Goal: Task Accomplishment & Management: Use online tool/utility

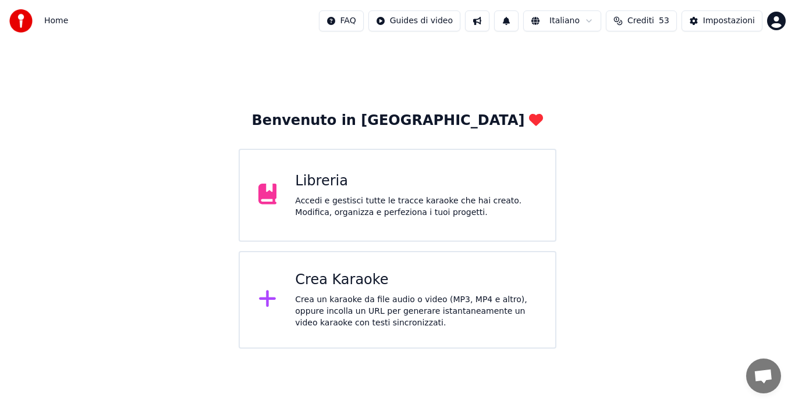
click at [413, 268] on div "Crea Karaoke Crea un karaoke da file audio o video (MP3, MP4 e altro), oppure i…" at bounding box center [397, 300] width 318 height 98
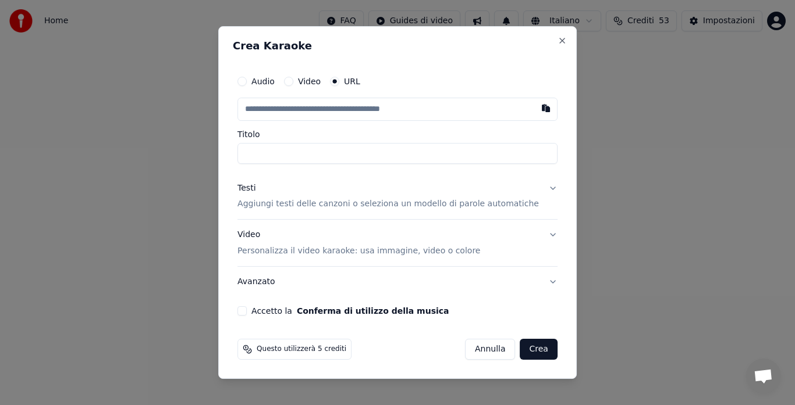
click at [473, 352] on button "Annulla" at bounding box center [490, 349] width 51 height 21
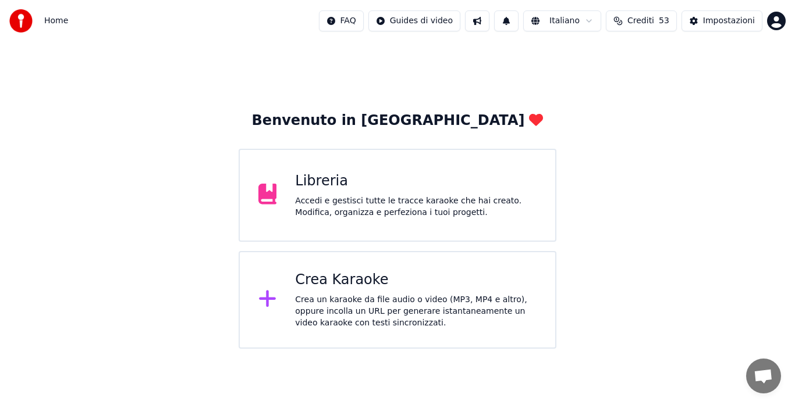
click at [435, 298] on div "Crea un karaoke da file audio o video (MP3, MP4 e altro), oppure incolla un URL…" at bounding box center [415, 311] width 241 height 35
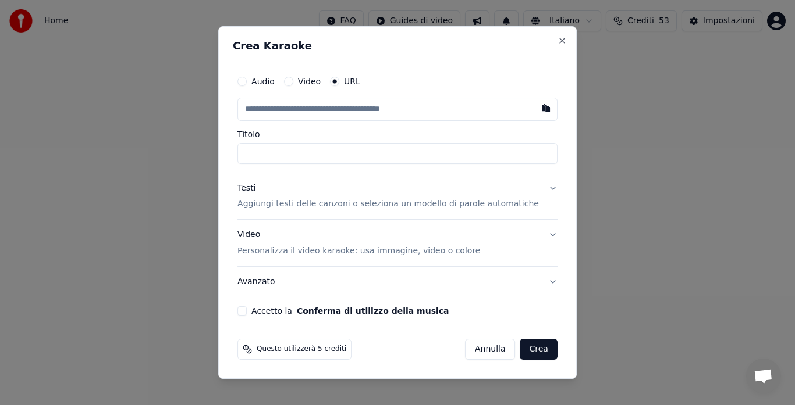
click at [360, 111] on input "text" at bounding box center [397, 109] width 320 height 23
click at [534, 107] on button "button" at bounding box center [545, 108] width 23 height 21
type input "**********"
click at [539, 187] on button "Testi Aggiungi testi delle canzoni o seleziona un modello di parole automatiche" at bounding box center [397, 196] width 320 height 47
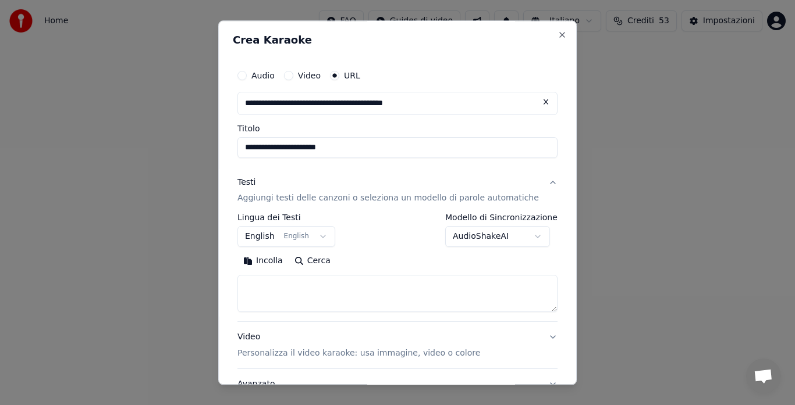
click at [304, 235] on button "English English" at bounding box center [286, 237] width 98 height 21
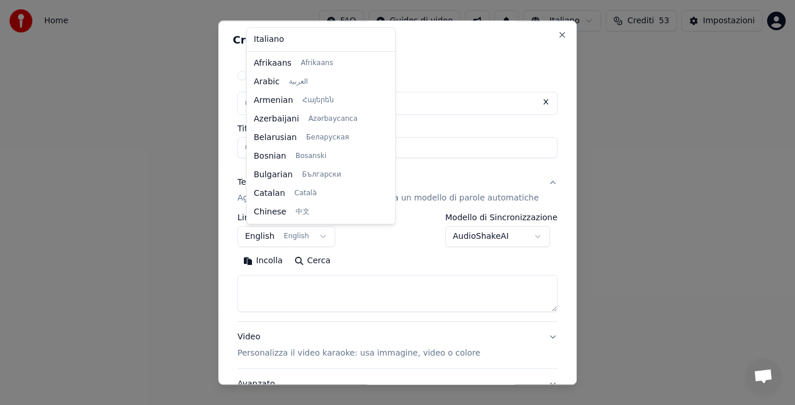
scroll to position [93, 0]
select select "**"
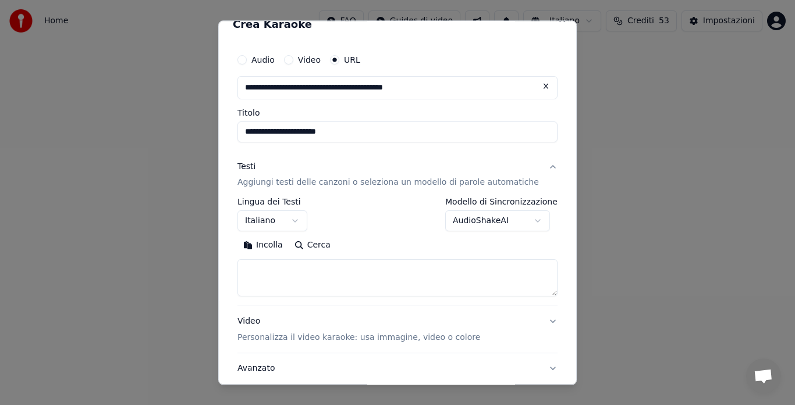
scroll to position [0, 0]
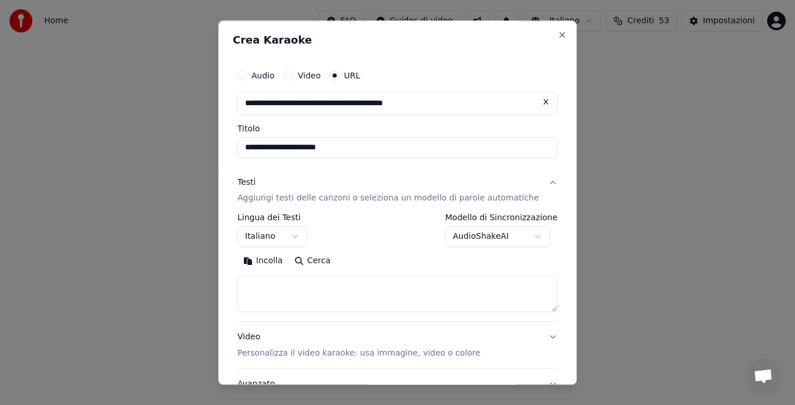
click at [403, 287] on textarea at bounding box center [397, 294] width 320 height 37
click at [280, 258] on button "Incolla" at bounding box center [262, 261] width 51 height 19
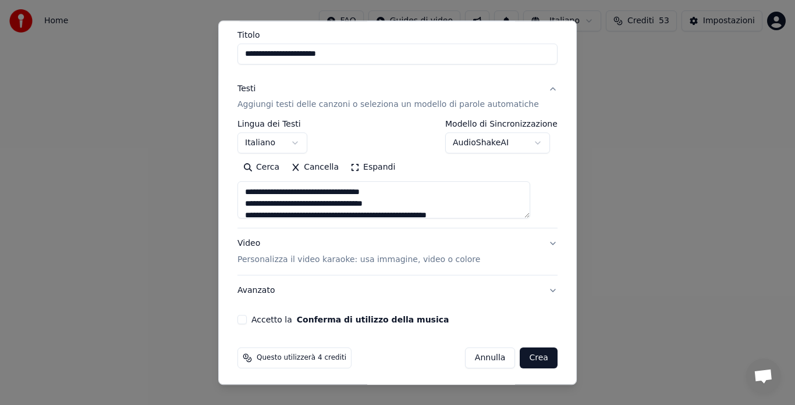
type textarea "**********"
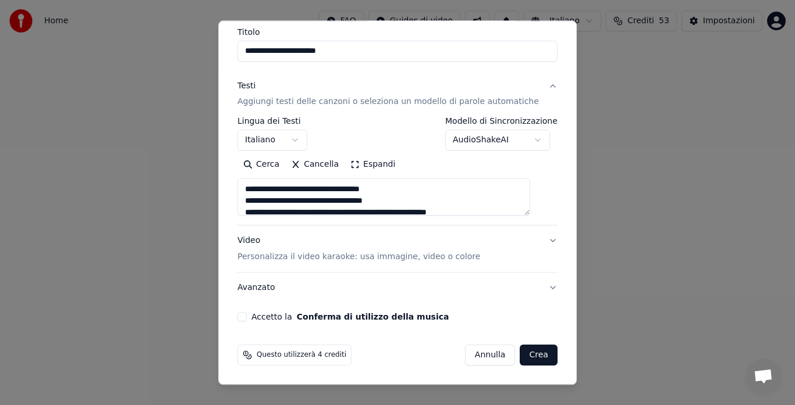
click at [518, 141] on button "AudioShakeAI" at bounding box center [497, 140] width 105 height 21
click at [518, 141] on body "**********" at bounding box center [397, 174] width 795 height 349
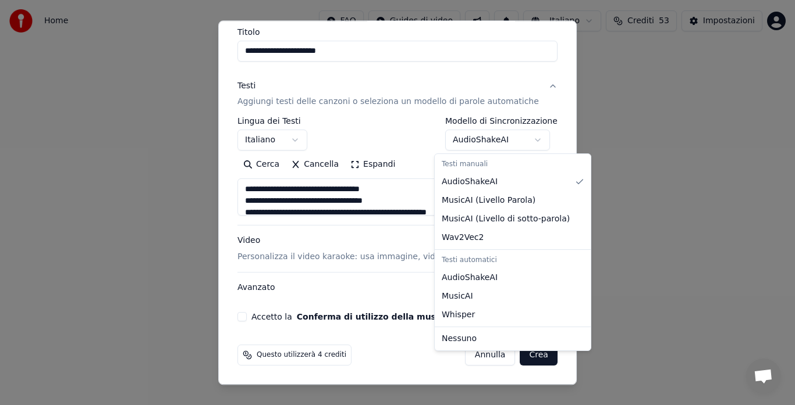
click at [518, 137] on body "**********" at bounding box center [397, 174] width 795 height 349
select select "**********"
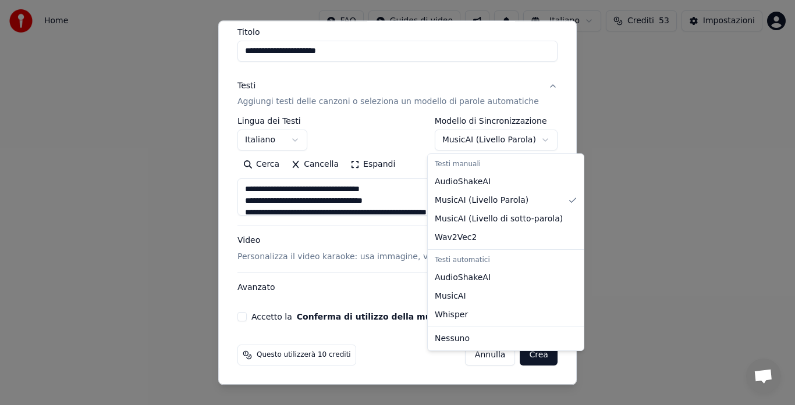
click at [480, 140] on body "**********" at bounding box center [397, 174] width 795 height 349
type textarea "**********"
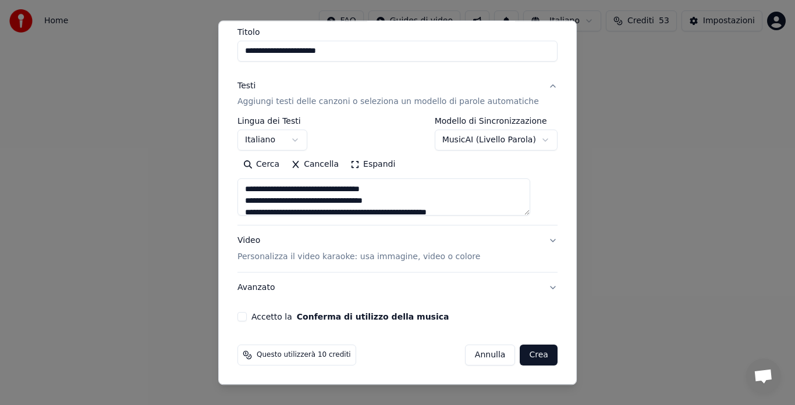
click at [480, 136] on button "MusicAI ( [PERSON_NAME] )" at bounding box center [495, 140] width 123 height 21
click at [472, 133] on body "**********" at bounding box center [397, 174] width 795 height 349
click at [483, 138] on button "MusicAI ( [PERSON_NAME] )" at bounding box center [495, 140] width 123 height 21
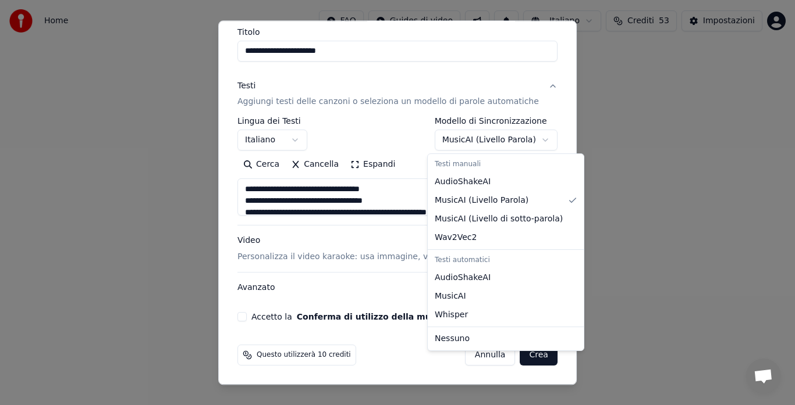
select select "********"
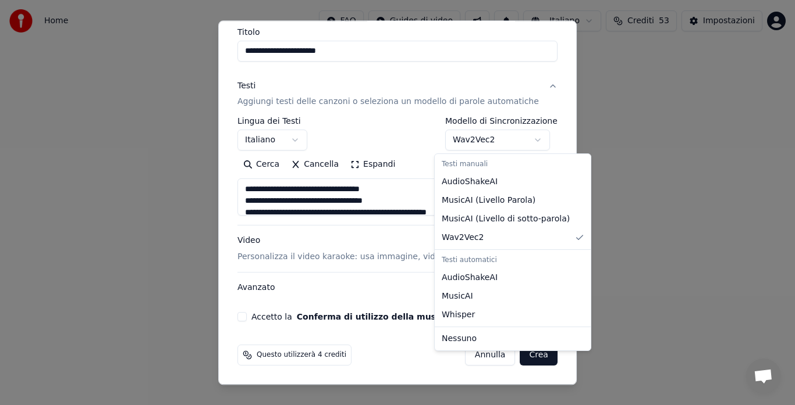
click at [492, 143] on body "**********" at bounding box center [397, 174] width 795 height 349
type textarea "**********"
select select "**********"
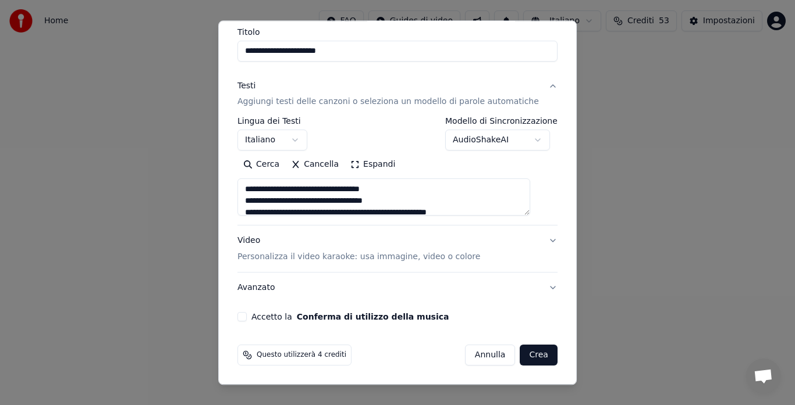
click at [533, 238] on button "Video Personalizza il video karaoke: usa immagine, video o colore" at bounding box center [397, 249] width 320 height 47
type textarea "**********"
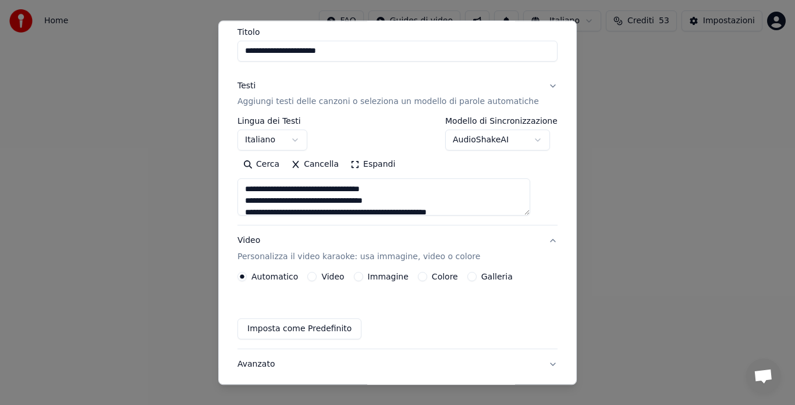
scroll to position [66, 0]
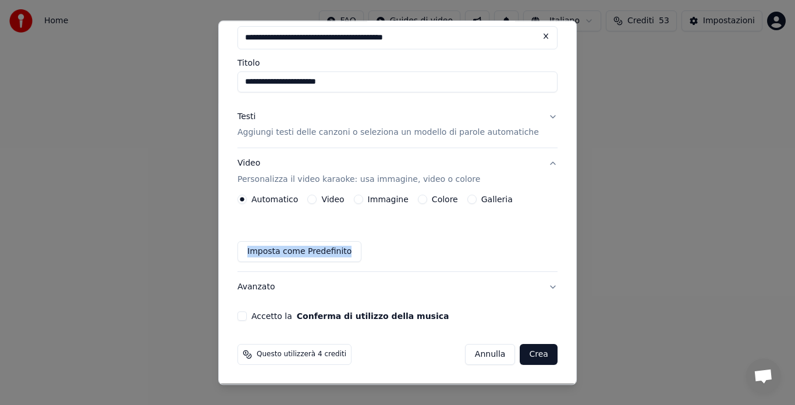
drag, startPoint x: 533, startPoint y: 238, endPoint x: 469, endPoint y: 198, distance: 75.5
click at [469, 198] on div "Automatico Video Immagine Colore Galleria Imposta come Predefinito" at bounding box center [397, 228] width 320 height 67
click at [469, 198] on button "Galleria" at bounding box center [471, 199] width 9 height 9
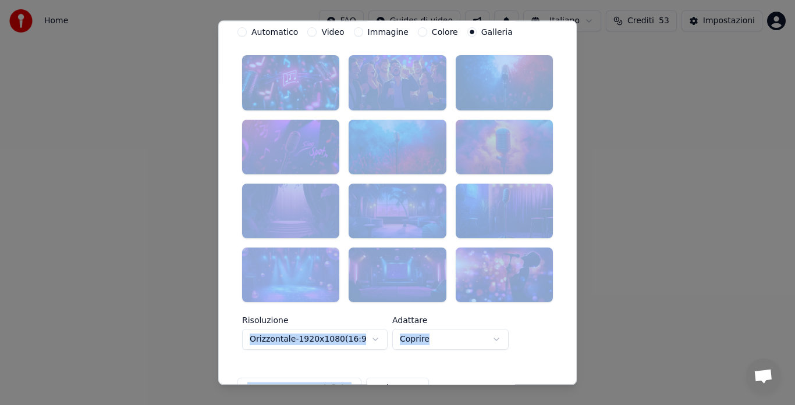
scroll to position [204, 0]
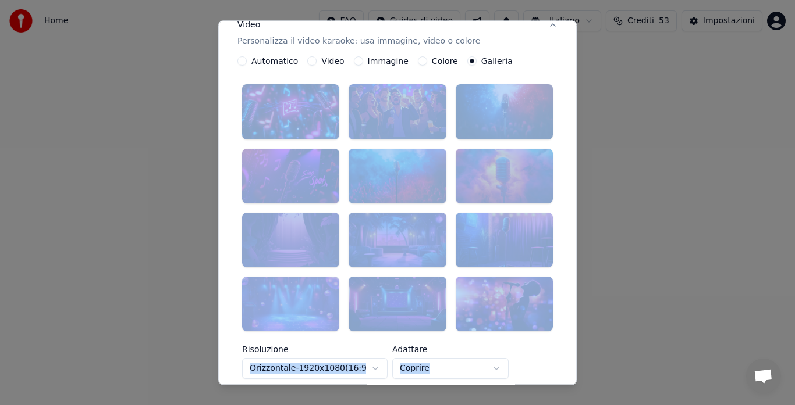
click at [491, 318] on div "**********" at bounding box center [397, 232] width 311 height 294
click at [422, 62] on button "Colore" at bounding box center [422, 61] width 9 height 9
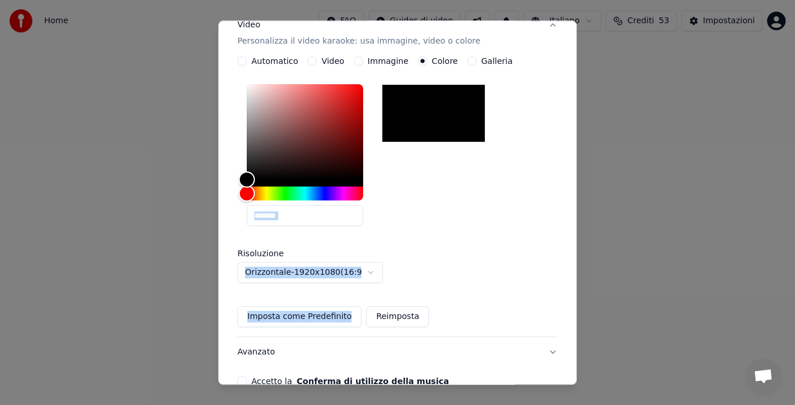
click at [474, 60] on button "Galleria" at bounding box center [471, 61] width 9 height 9
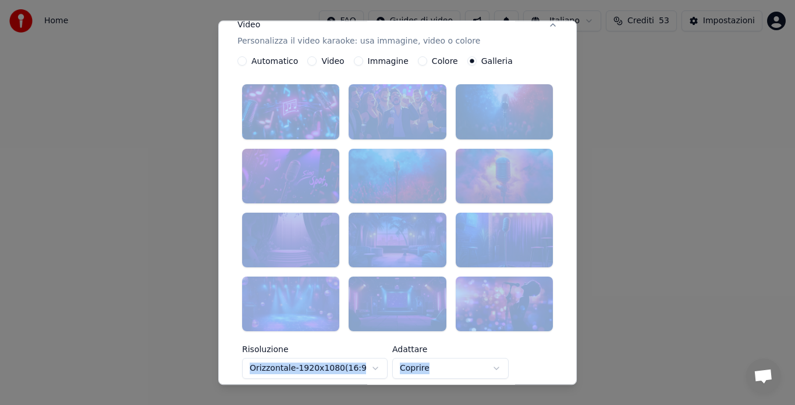
click at [387, 324] on div "**********" at bounding box center [397, 232] width 311 height 294
click at [356, 344] on body "**********" at bounding box center [397, 174] width 795 height 349
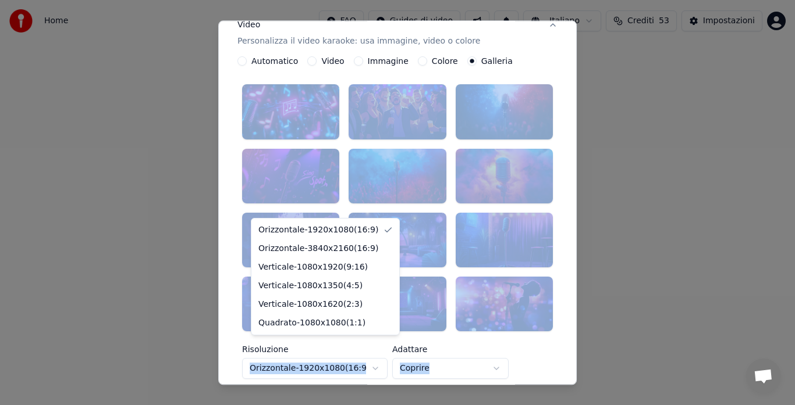
click at [536, 315] on body "**********" at bounding box center [397, 174] width 795 height 349
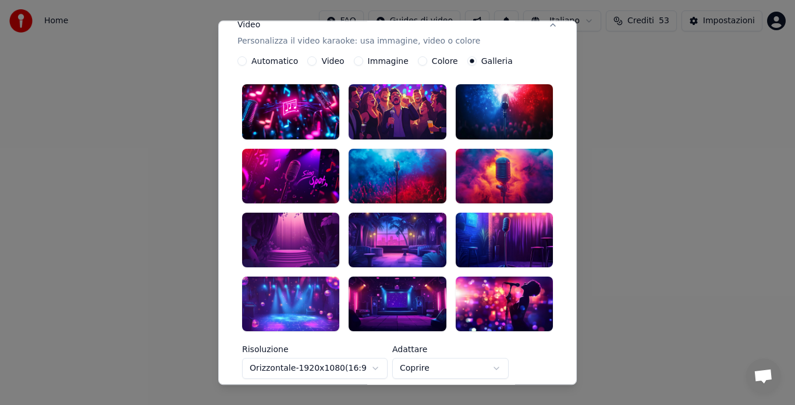
click at [391, 281] on div at bounding box center [396, 304] width 97 height 55
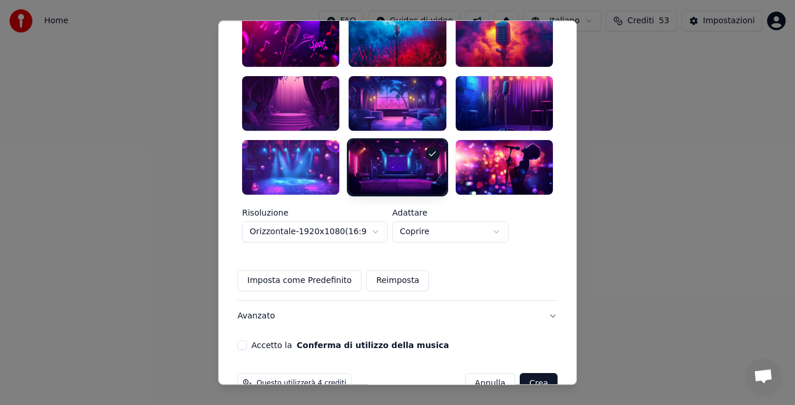
scroll to position [348, 0]
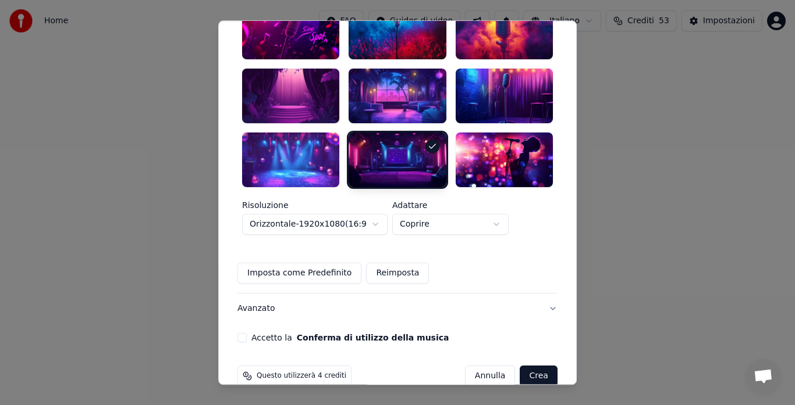
click at [247, 333] on button "Accetto la Conferma di utilizzo della musica" at bounding box center [241, 337] width 9 height 9
click at [533, 294] on button "Avanzato" at bounding box center [397, 309] width 320 height 30
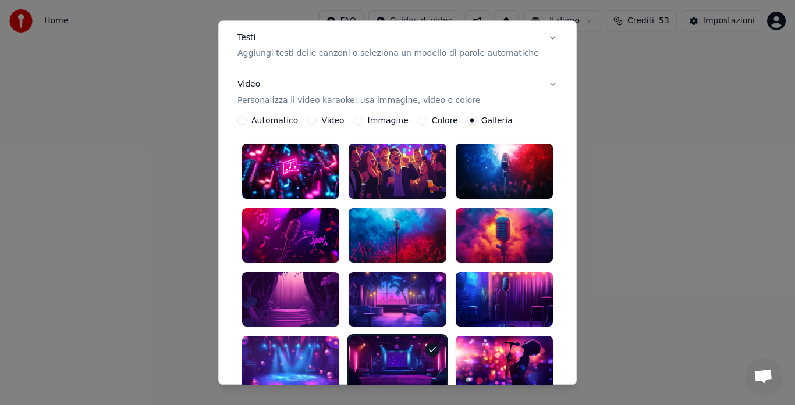
scroll to position [32, 0]
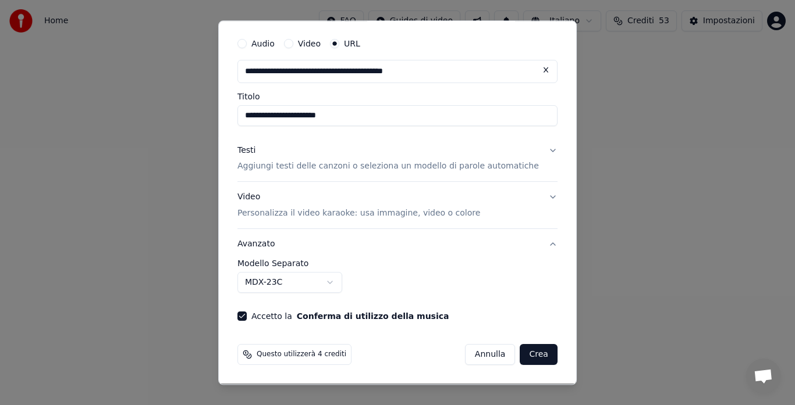
click at [532, 149] on button "Testi Aggiungi testi delle canzoni o seleziona un modello di parole automatiche" at bounding box center [397, 159] width 320 height 47
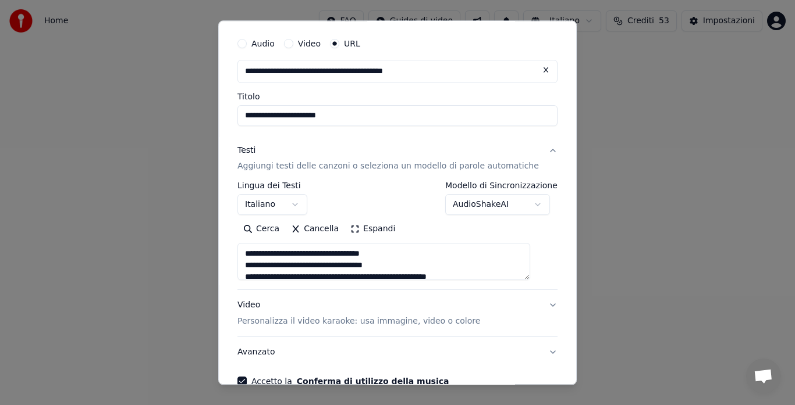
click at [536, 304] on button "Video Personalizza il video karaoke: usa immagine, video o colore" at bounding box center [397, 314] width 320 height 47
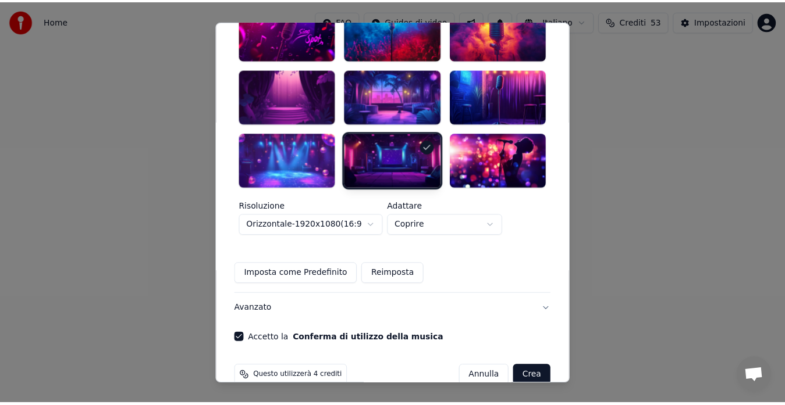
scroll to position [348, 0]
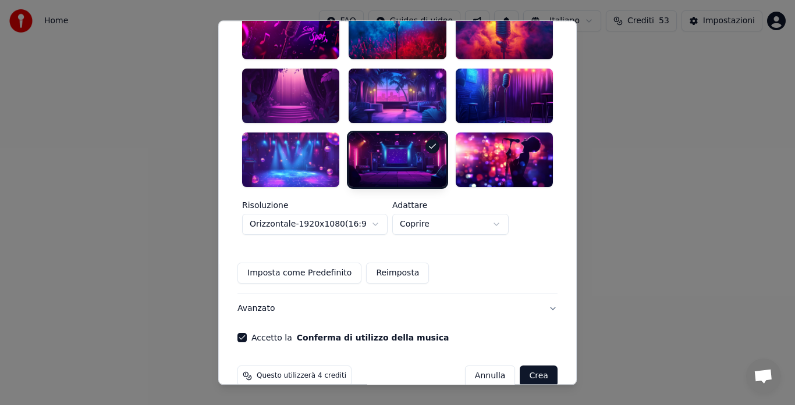
click at [523, 366] on button "Crea" at bounding box center [538, 376] width 37 height 21
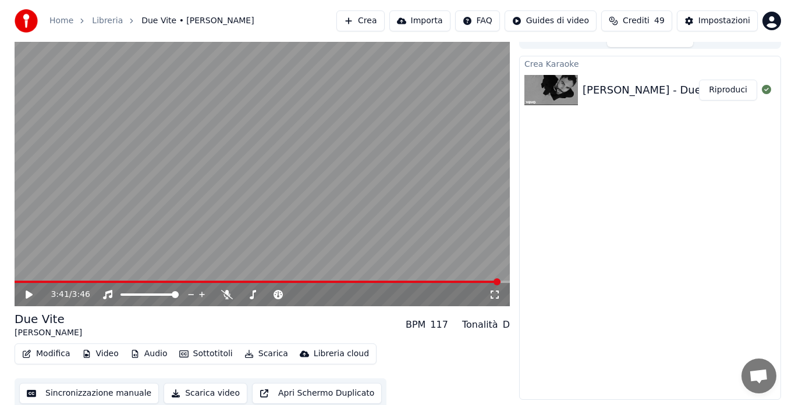
scroll to position [17, 0]
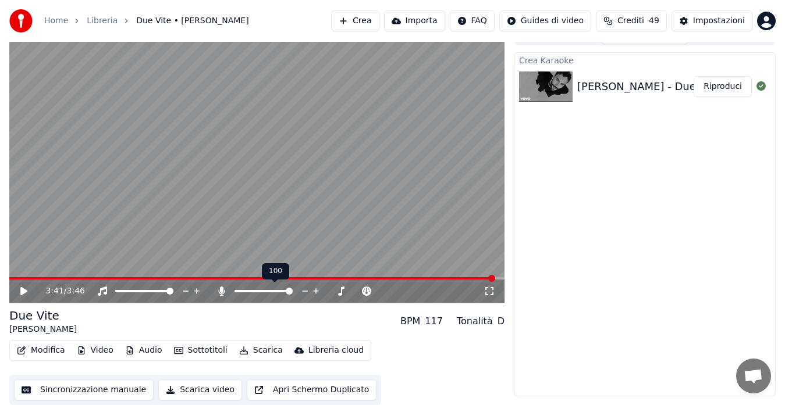
click at [293, 294] on span at bounding box center [289, 291] width 7 height 7
click at [47, 350] on button "Modifica" at bounding box center [41, 351] width 58 height 16
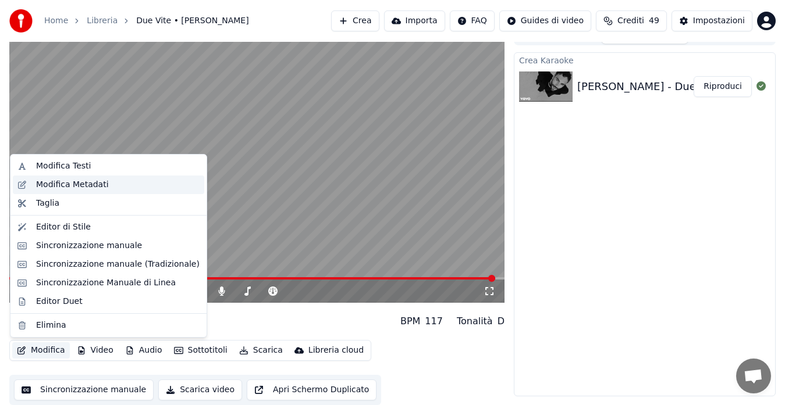
click at [62, 181] on div "Modifica Metadati" at bounding box center [72, 185] width 73 height 12
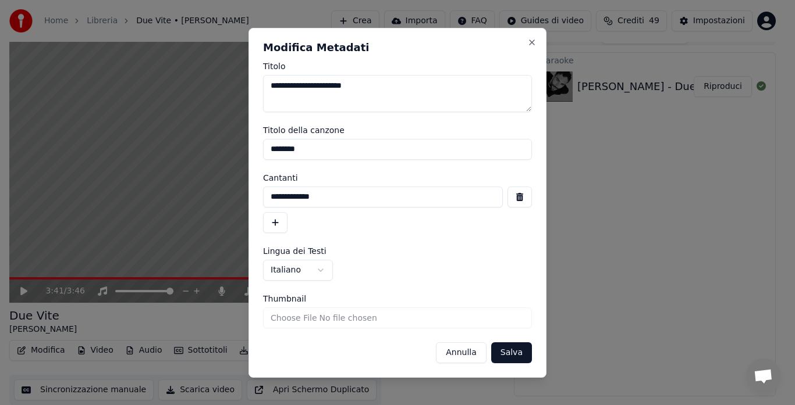
click at [272, 222] on button "button" at bounding box center [275, 222] width 24 height 21
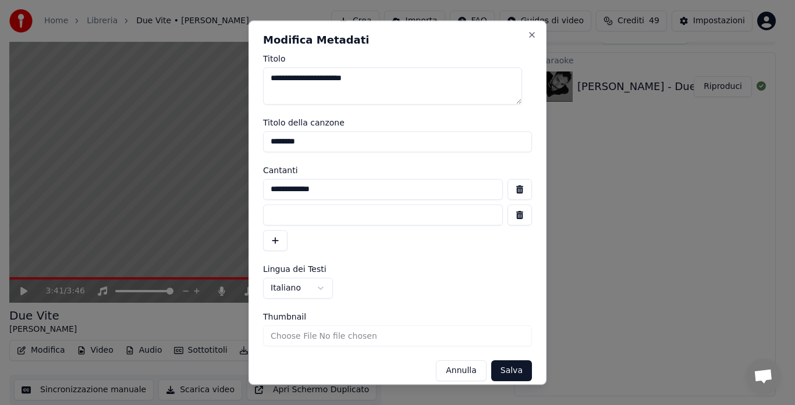
click at [274, 216] on input at bounding box center [383, 215] width 240 height 21
type input "*"
type input "**********"
click at [385, 77] on textarea "**********" at bounding box center [392, 85] width 259 height 37
type textarea "**********"
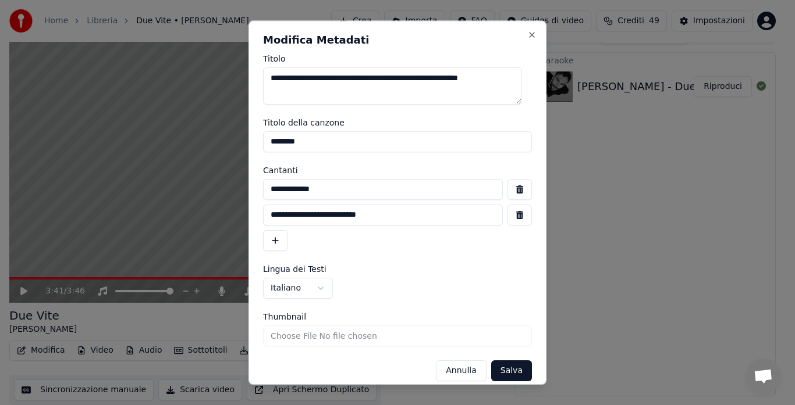
click at [323, 213] on input "**********" at bounding box center [383, 215] width 240 height 21
type input "**********"
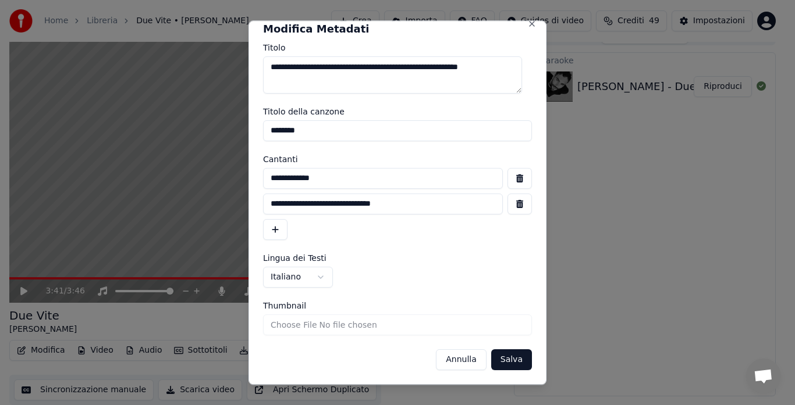
click at [499, 358] on button "Salva" at bounding box center [511, 360] width 41 height 21
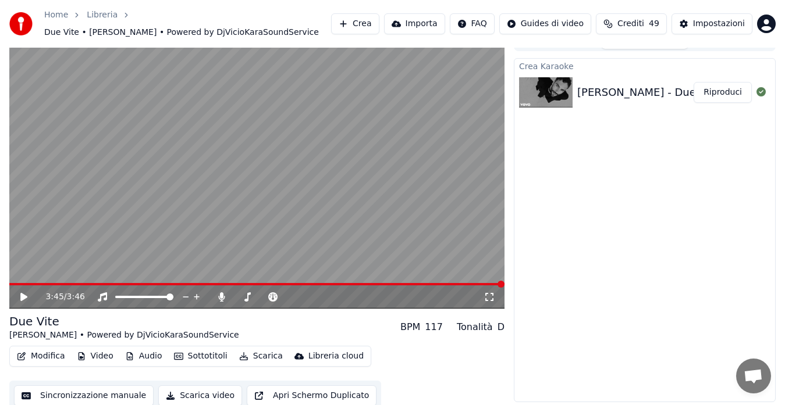
click at [22, 297] on icon at bounding box center [23, 297] width 7 height 8
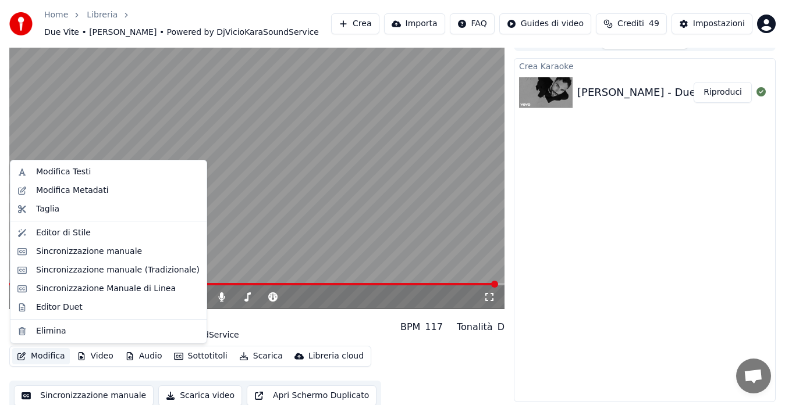
click at [35, 354] on button "Modifica" at bounding box center [41, 356] width 58 height 16
click at [61, 175] on div "Modifica Testi" at bounding box center [63, 172] width 55 height 12
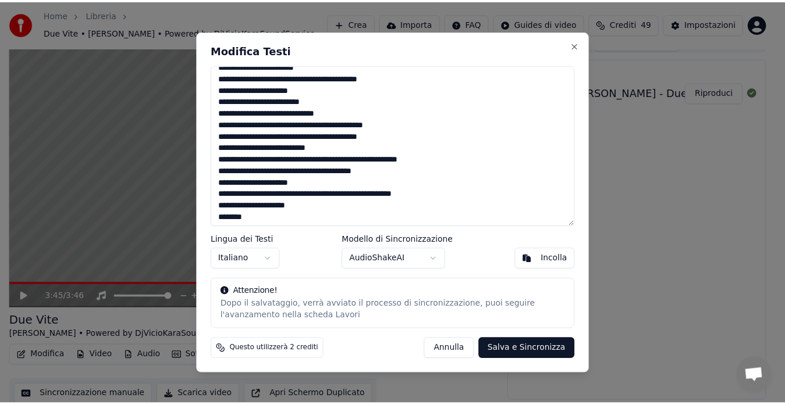
scroll to position [418, 0]
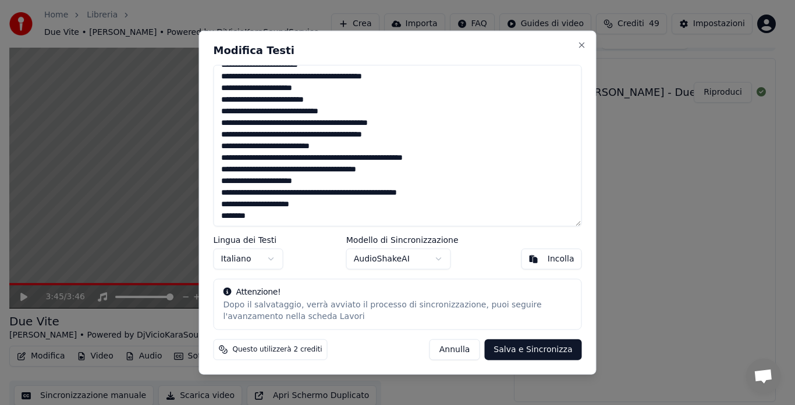
click at [411, 156] on textarea at bounding box center [397, 146] width 368 height 162
click at [297, 156] on textarea at bounding box center [397, 146] width 368 height 162
click at [463, 351] on button "Annulla" at bounding box center [454, 350] width 51 height 21
type textarea "**********"
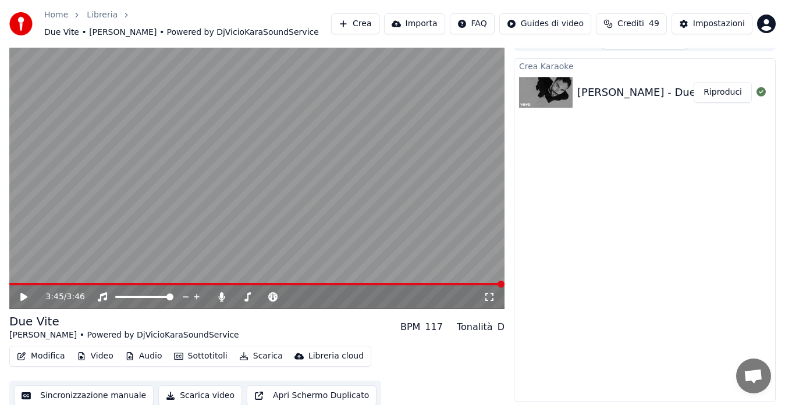
click at [28, 354] on button "Modifica" at bounding box center [41, 356] width 58 height 16
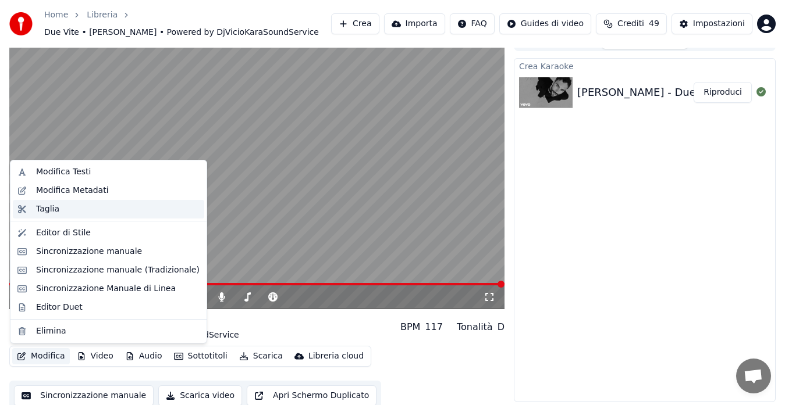
click at [59, 211] on div "Taglia" at bounding box center [117, 210] width 163 height 12
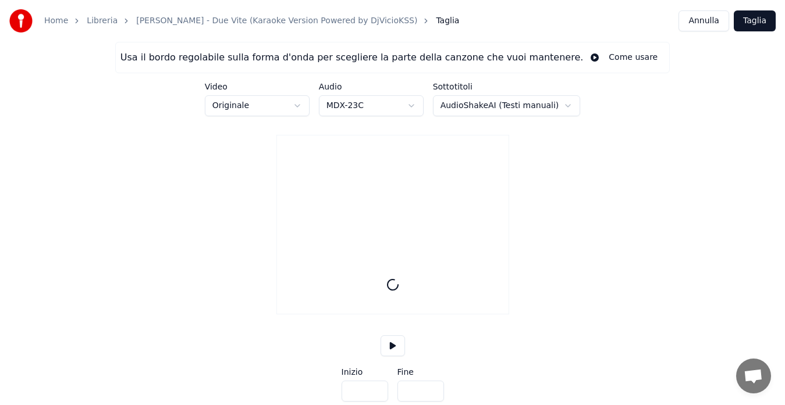
type input "*****"
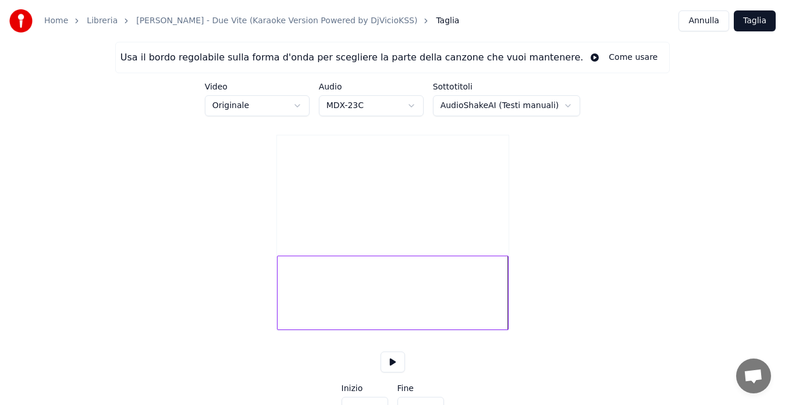
click at [708, 20] on button "Annulla" at bounding box center [703, 20] width 51 height 21
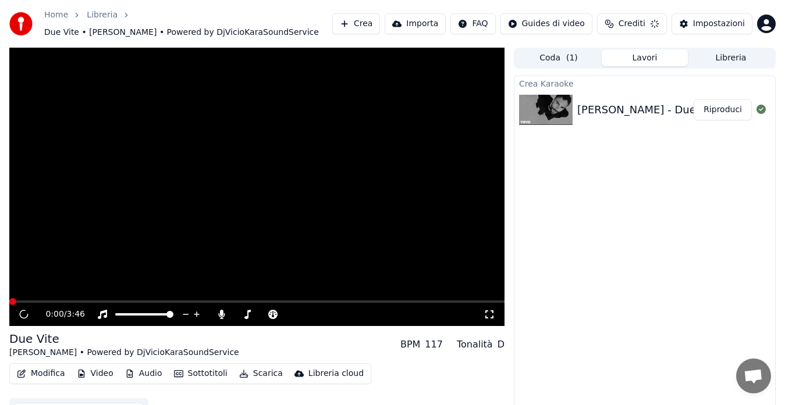
scroll to position [15, 0]
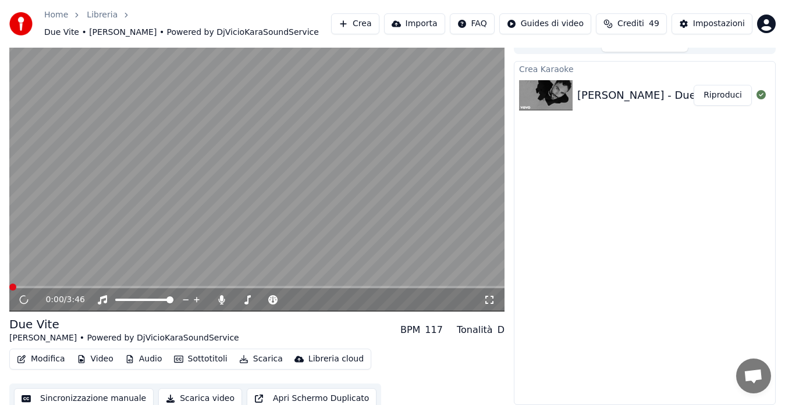
click at [31, 361] on button "Modifica" at bounding box center [41, 359] width 58 height 16
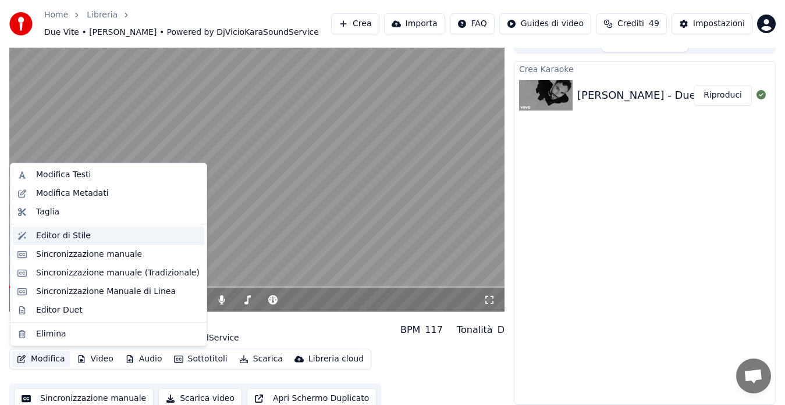
click at [62, 240] on div "Editor di Stile" at bounding box center [63, 236] width 55 height 12
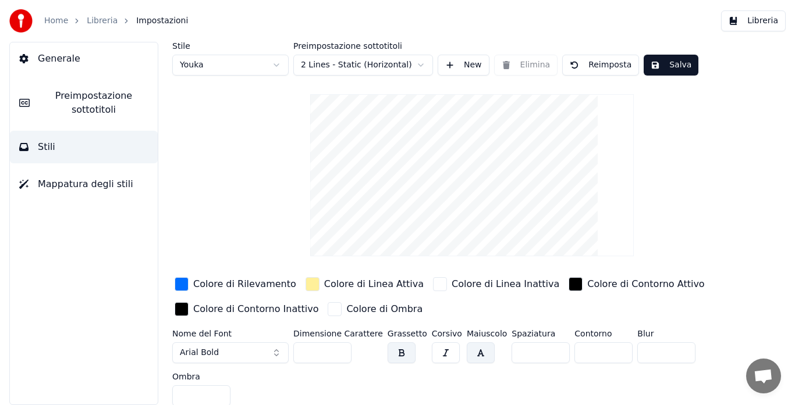
click at [319, 62] on html "Home Libreria Impostazioni Libreria Generale Preimpostazione sottotitoli Stili …" at bounding box center [397, 202] width 795 height 405
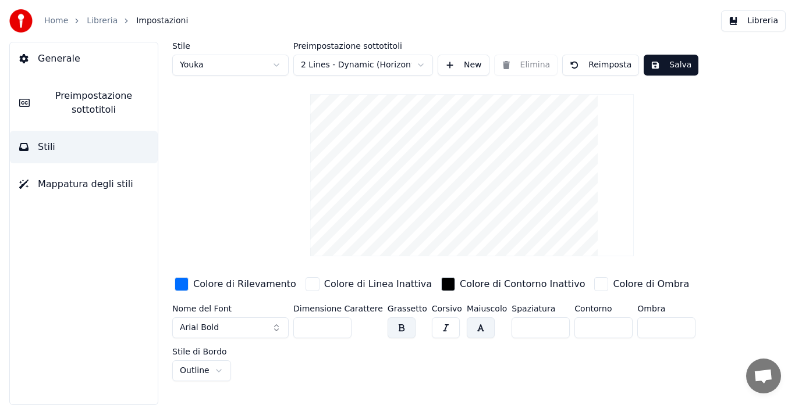
click at [337, 70] on html "Home Libreria Impostazioni Libreria Generale Preimpostazione sottotitoli Stili …" at bounding box center [397, 202] width 795 height 405
click at [358, 62] on html "Home Libreria Impostazioni Libreria Generale Preimpostazione sottotitoli Stili …" at bounding box center [397, 202] width 795 height 405
click at [347, 65] on html "Home Libreria Impostazioni Libreria Generale Preimpostazione sottotitoli Stili …" at bounding box center [397, 202] width 795 height 405
click at [365, 57] on html "Home Libreria Impostazioni Libreria Generale Preimpostazione sottotitoli Stili …" at bounding box center [397, 202] width 795 height 405
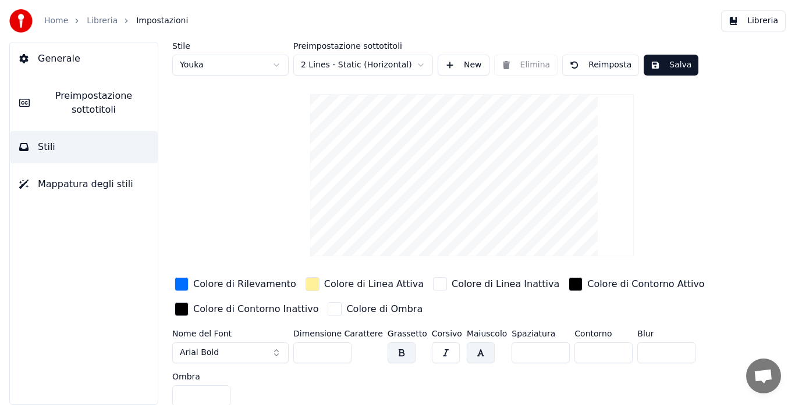
click at [464, 63] on button "New" at bounding box center [463, 65] width 52 height 21
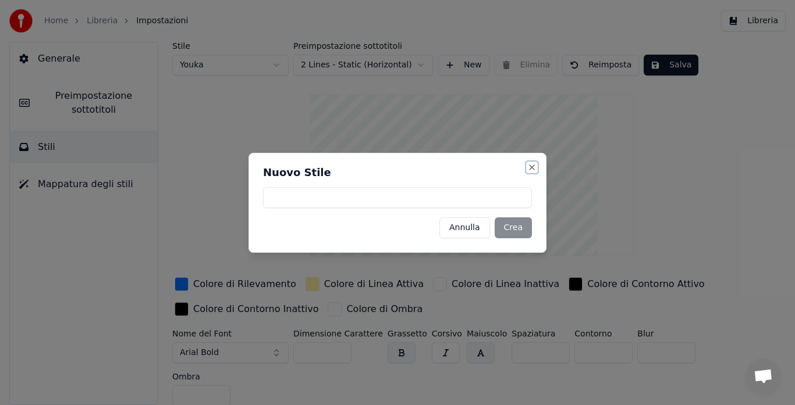
click at [530, 167] on button "Close" at bounding box center [531, 167] width 9 height 9
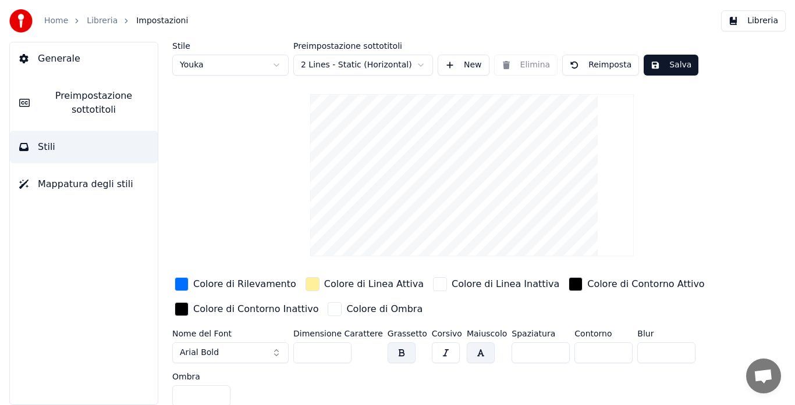
scroll to position [5, 0]
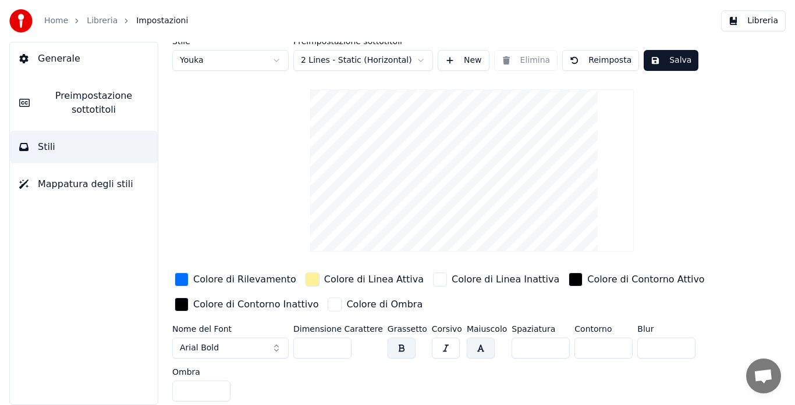
click at [116, 179] on span "Mappatura degli stili" at bounding box center [85, 184] width 95 height 14
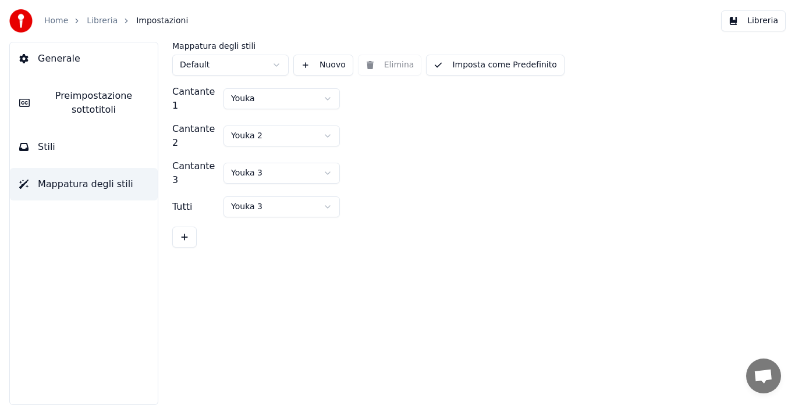
click at [252, 99] on html "Home Libreria Impostazioni Libreria Generale Preimpostazione sottotitoli Stili …" at bounding box center [397, 202] width 795 height 405
click at [129, 109] on span "Preimpostazione sottotitoli" at bounding box center [93, 103] width 109 height 28
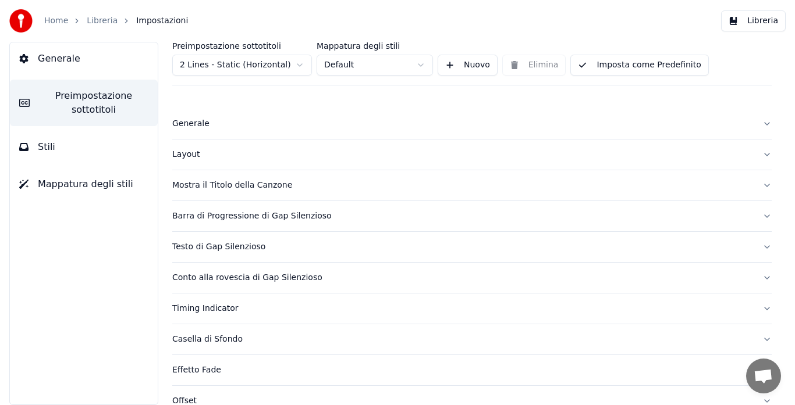
click at [196, 121] on div "Generale" at bounding box center [462, 124] width 580 height 12
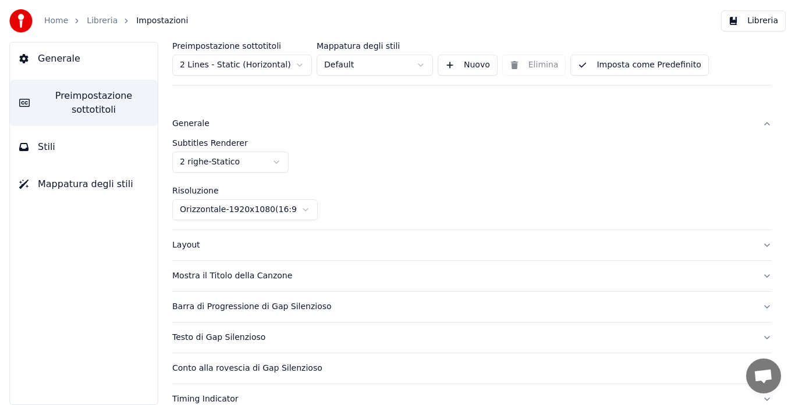
click at [214, 165] on html "Home Libreria Impostazioni Libreria Generale Preimpostazione sottotitoli Stili …" at bounding box center [397, 202] width 795 height 405
click at [222, 166] on html "Home Libreria Impostazioni Libreria Generale Preimpostazione sottotitoli Stili …" at bounding box center [397, 202] width 795 height 405
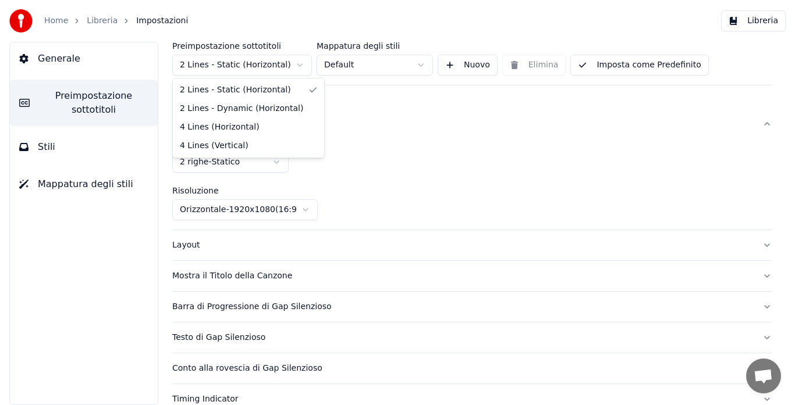
click at [275, 56] on html "Home Libreria Impostazioni Libreria Generale Preimpostazione sottotitoli Stili …" at bounding box center [397, 202] width 795 height 405
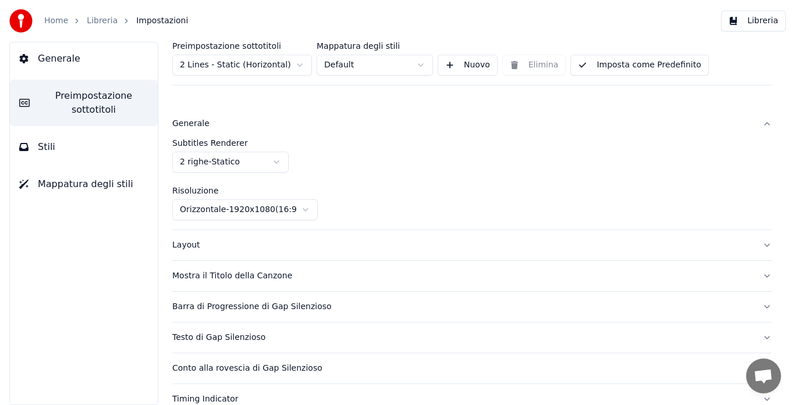
click at [275, 56] on html "Home Libreria Impostazioni Libreria Generale Preimpostazione sottotitoli Stili …" at bounding box center [397, 202] width 795 height 405
click at [253, 159] on html "Home Libreria Impostazioni Libreria Generale Preimpostazione sottotitoli Stili …" at bounding box center [397, 202] width 795 height 405
click at [665, 63] on button "Imposta come Predefinito" at bounding box center [639, 65] width 138 height 21
click at [592, 67] on button "Imposta come Predefinito" at bounding box center [639, 65] width 138 height 21
click at [592, 67] on button "Fatto" at bounding box center [597, 65] width 54 height 21
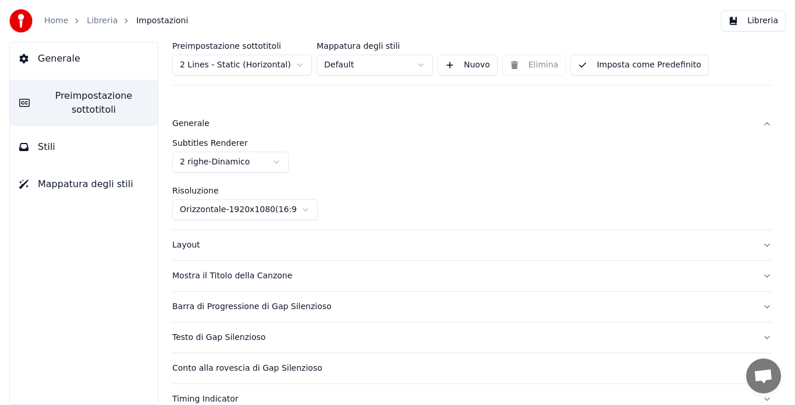
click at [94, 22] on link "Libreria" at bounding box center [102, 21] width 31 height 12
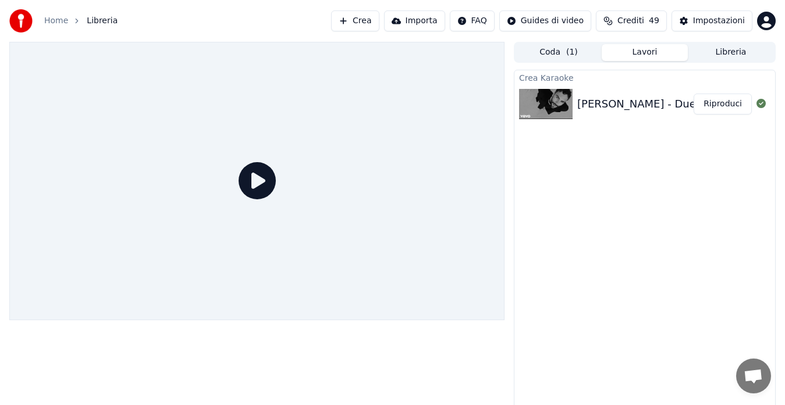
click at [706, 103] on button "Riproduci" at bounding box center [722, 104] width 58 height 21
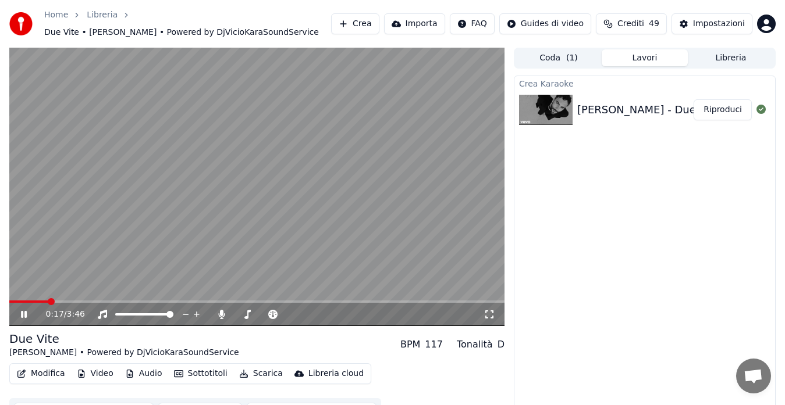
click at [31, 372] on button "Modifica" at bounding box center [41, 374] width 58 height 16
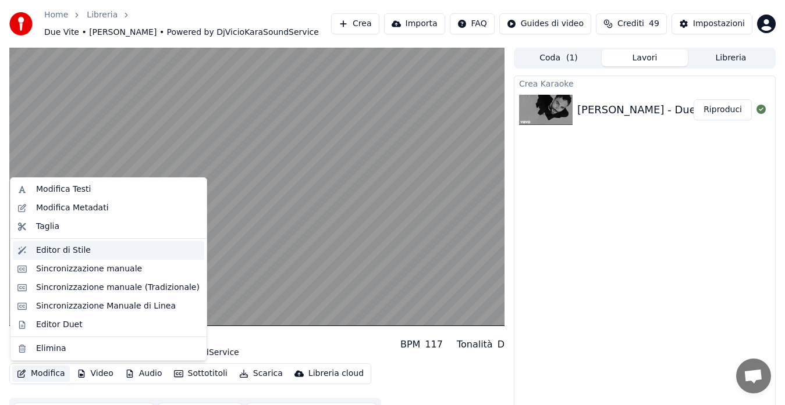
click at [79, 250] on div "Editor di Stile" at bounding box center [63, 251] width 55 height 12
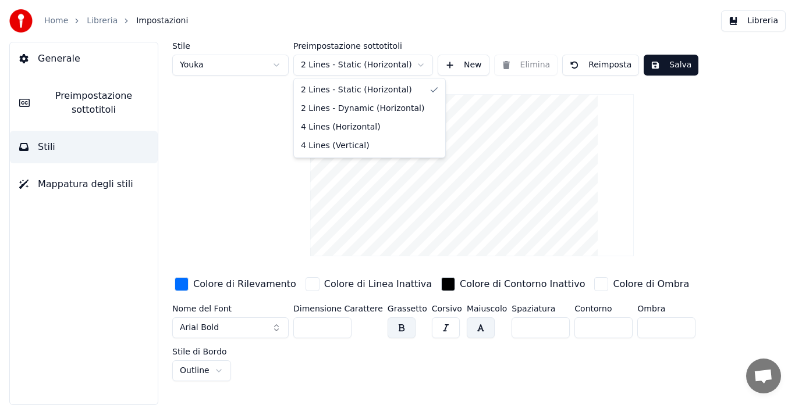
click at [338, 66] on html "Home Libreria Impostazioni Libreria Generale Preimpostazione sottotitoli Stili …" at bounding box center [397, 202] width 795 height 405
click at [340, 68] on html "Home Libreria Impostazioni Libreria Generale Preimpostazione sottotitoli Stili …" at bounding box center [397, 202] width 795 height 405
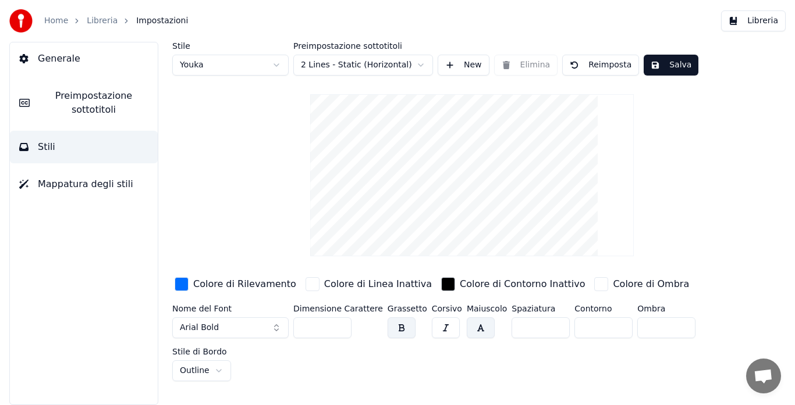
click at [56, 58] on span "Generale" at bounding box center [59, 59] width 42 height 14
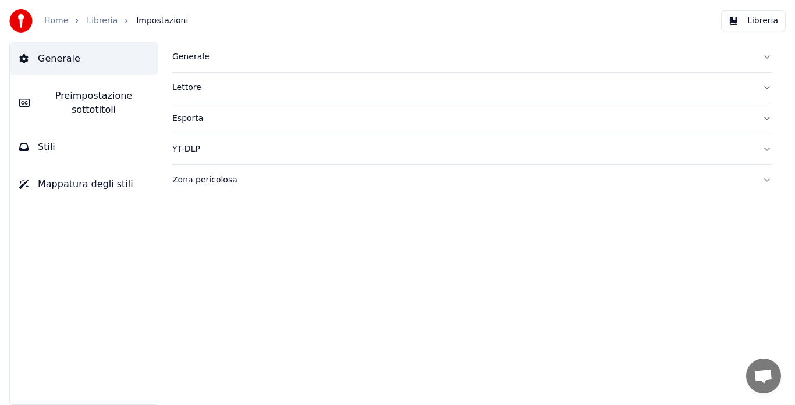
click at [187, 56] on div "Generale" at bounding box center [462, 57] width 580 height 12
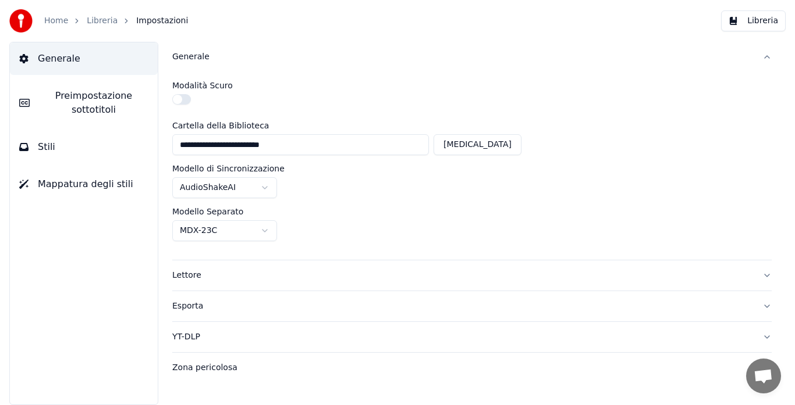
click at [187, 56] on div "Generale" at bounding box center [462, 57] width 580 height 12
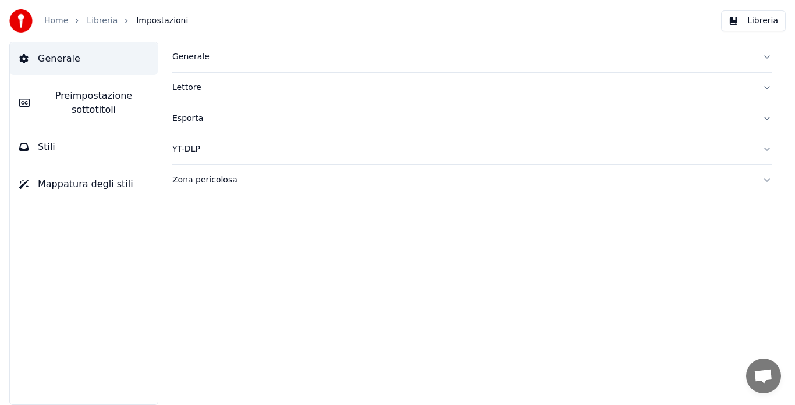
click at [84, 94] on span "Preimpostazione sottotitoli" at bounding box center [93, 103] width 109 height 28
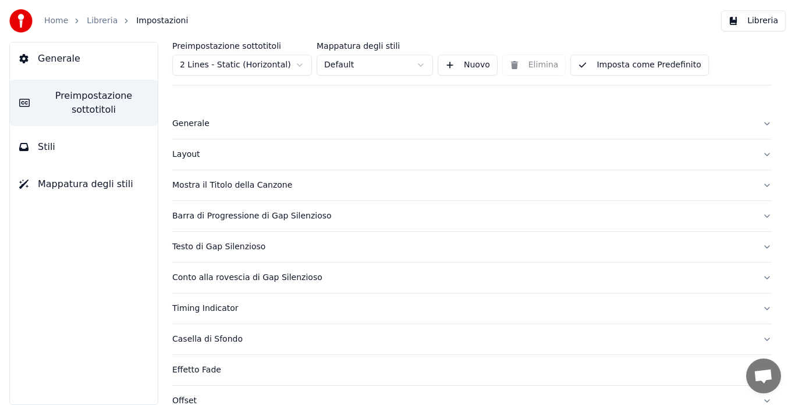
click at [179, 120] on div "Generale" at bounding box center [462, 124] width 580 height 12
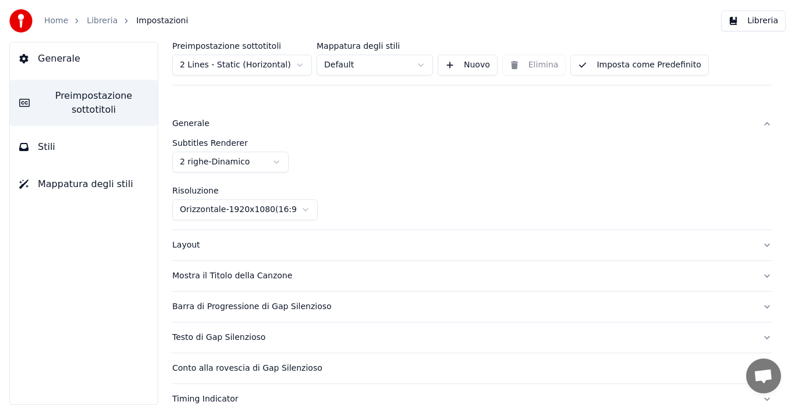
click at [209, 168] on html "Home Libreria Impostazioni Libreria Generale Preimpostazione sottotitoli Stili …" at bounding box center [397, 202] width 795 height 405
click at [268, 66] on html "Home Libreria Impostazioni Libreria Generale Preimpostazione sottotitoli Stili …" at bounding box center [397, 202] width 795 height 405
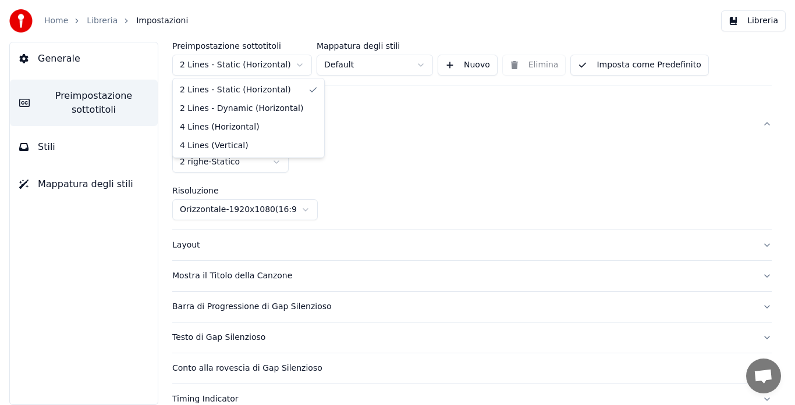
click at [268, 66] on html "Home Libreria Impostazioni Libreria Generale Preimpostazione sottotitoli Stili …" at bounding box center [397, 202] width 795 height 405
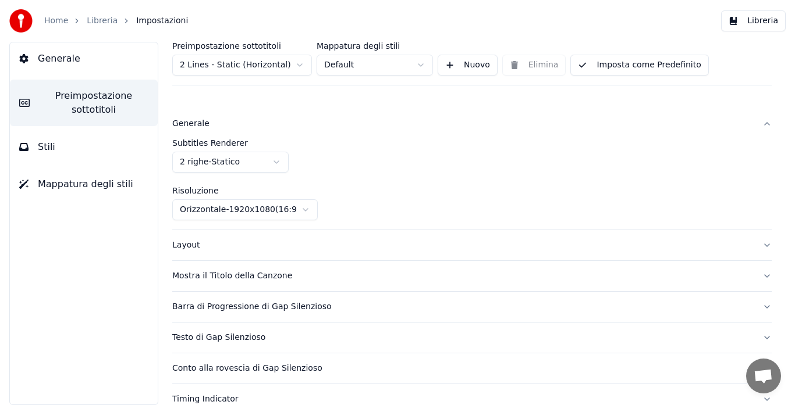
click at [682, 66] on button "Imposta come Predefinito" at bounding box center [639, 65] width 138 height 21
click at [67, 60] on span "Generale" at bounding box center [59, 59] width 42 height 14
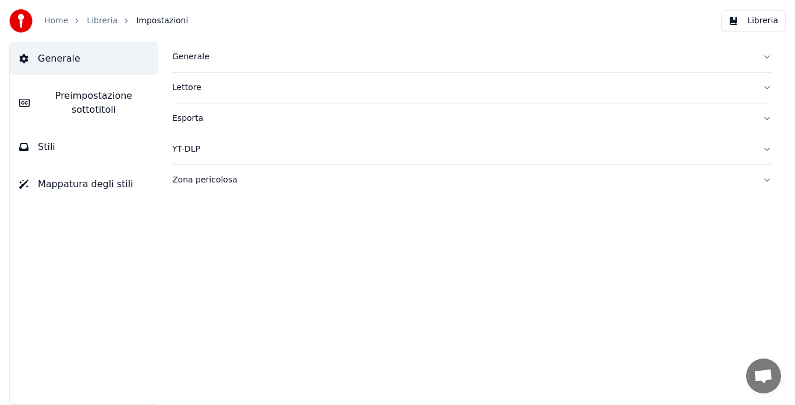
click at [97, 19] on link "Libreria" at bounding box center [102, 21] width 31 height 12
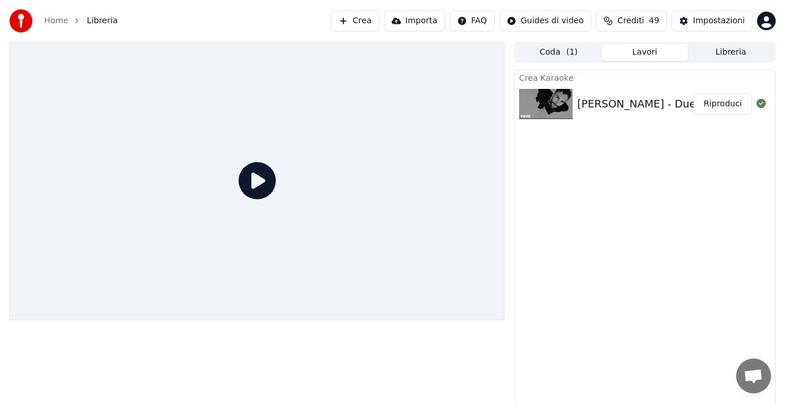
click at [722, 109] on button "Riproduci" at bounding box center [722, 104] width 58 height 21
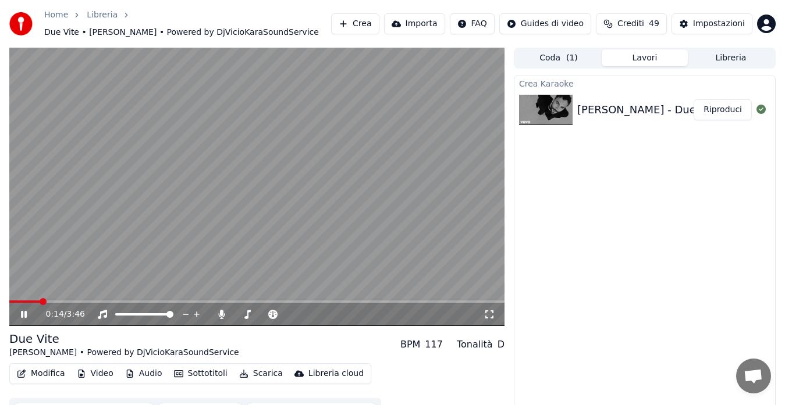
click at [44, 371] on button "Modifica" at bounding box center [41, 374] width 58 height 16
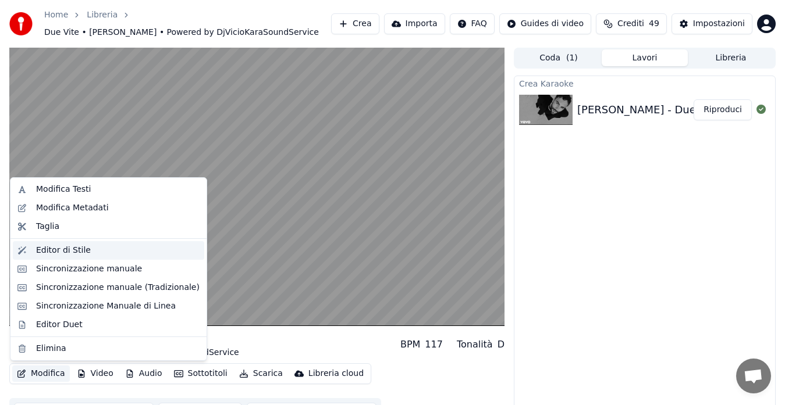
click at [81, 252] on div "Editor di Stile" at bounding box center [63, 251] width 55 height 12
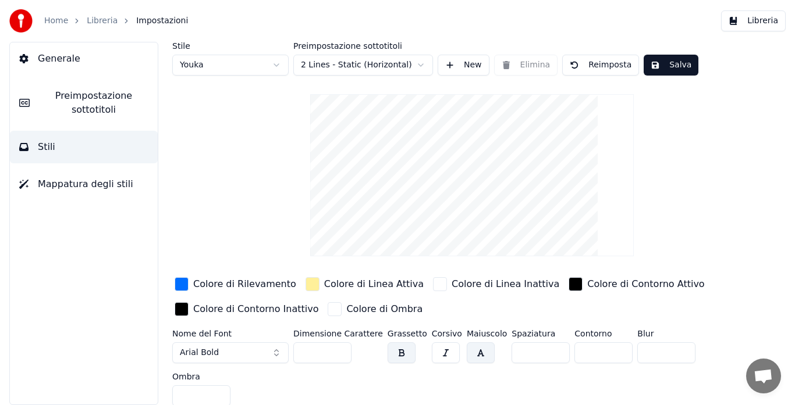
click at [327, 56] on html "Home Libreria Impostazioni Libreria Generale Preimpostazione sottotitoli Stili …" at bounding box center [397, 202] width 795 height 405
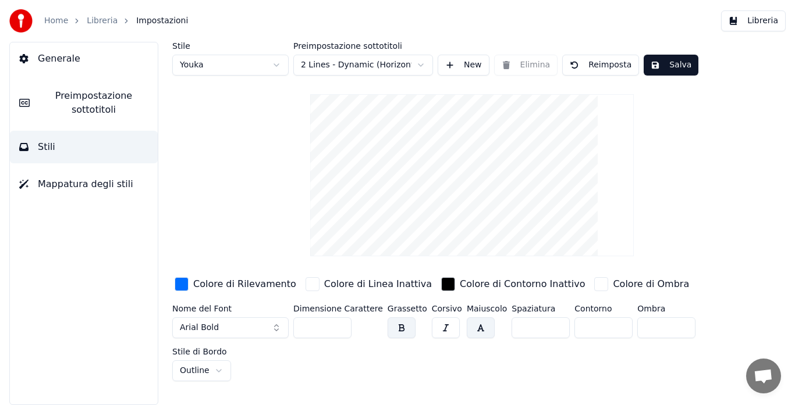
click at [340, 64] on html "Home Libreria Impostazioni Libreria Generale Preimpostazione sottotitoli Stili …" at bounding box center [397, 202] width 795 height 405
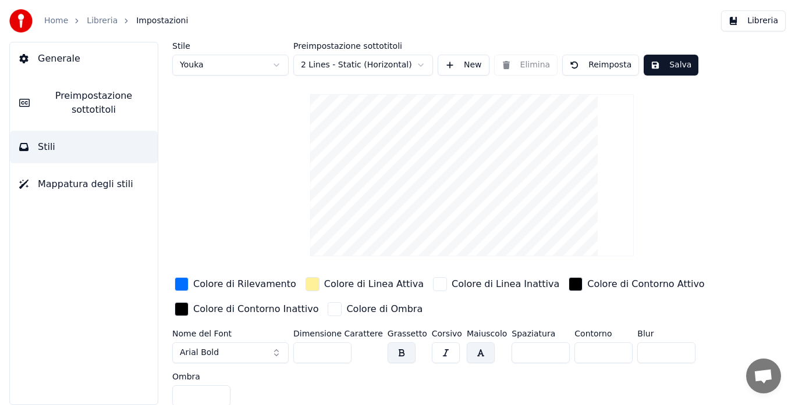
click at [574, 63] on button "Reimposta" at bounding box center [600, 65] width 77 height 21
click at [340, 348] on input "**" at bounding box center [322, 353] width 58 height 21
type input "***"
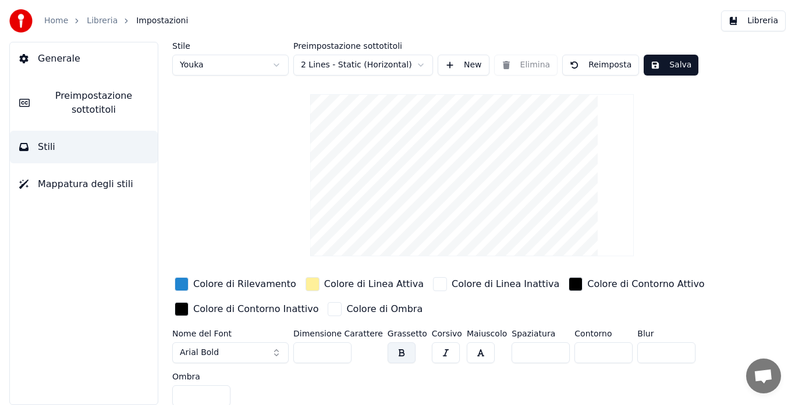
click at [340, 348] on input "***" at bounding box center [322, 353] width 58 height 21
click at [466, 353] on button "button" at bounding box center [480, 353] width 28 height 21
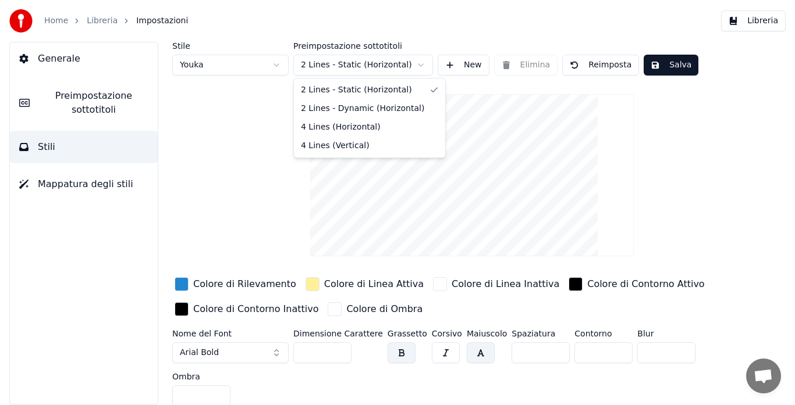
click at [341, 66] on html "Home Libreria Impostazioni Libreria Generale Preimpostazione sottotitoli Stili …" at bounding box center [397, 202] width 795 height 405
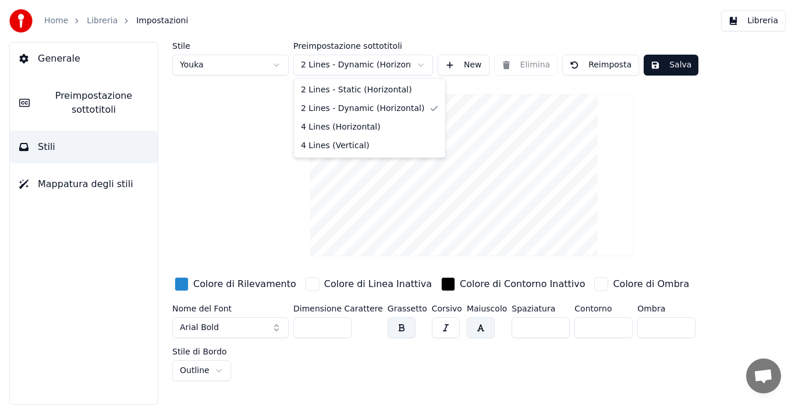
click at [344, 67] on html "Home Libreria Impostazioni Libreria Generale Preimpostazione sottotitoli Stili …" at bounding box center [397, 202] width 795 height 405
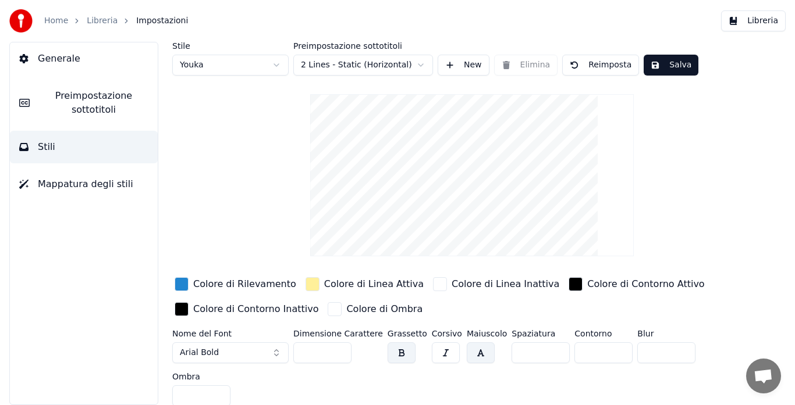
click at [100, 190] on span "Mappatura degli stili" at bounding box center [85, 184] width 95 height 14
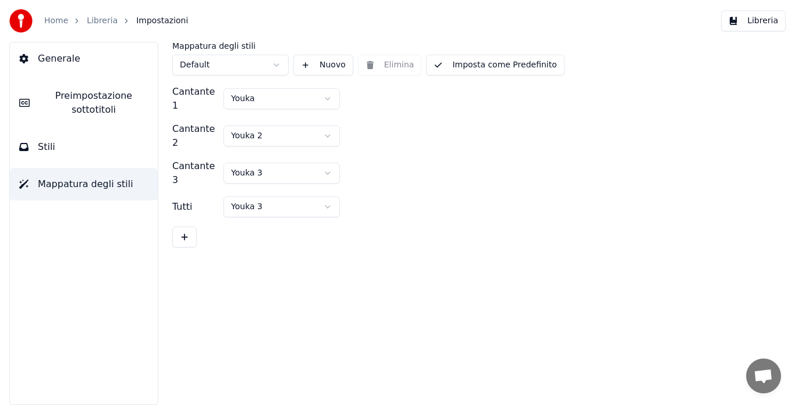
click at [290, 101] on html "Home Libreria Impostazioni Libreria Generale Preimpostazione sottotitoli Stili …" at bounding box center [397, 202] width 795 height 405
click at [128, 149] on button "Stili" at bounding box center [84, 147] width 148 height 33
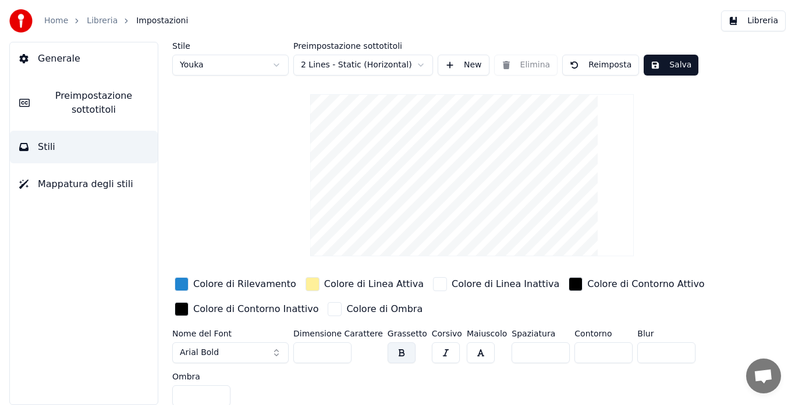
scroll to position [5, 0]
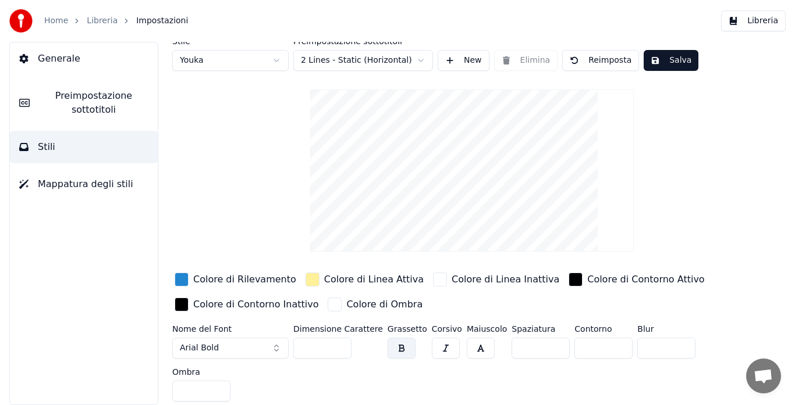
click at [87, 99] on span "Preimpostazione sottotitoli" at bounding box center [93, 103] width 109 height 28
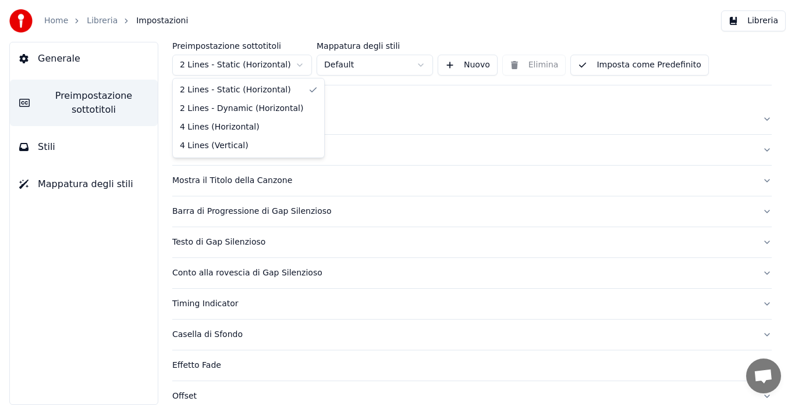
click at [233, 60] on html "Home Libreria Impostazioni Libreria Generale Preimpostazione sottotitoli Stili …" at bounding box center [397, 202] width 795 height 405
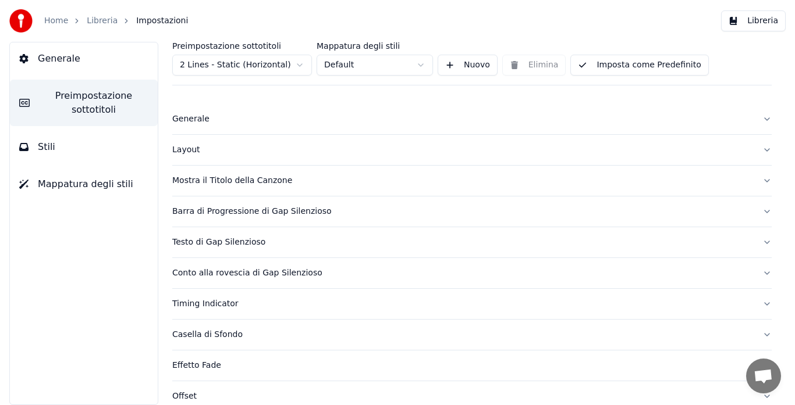
click at [350, 68] on html "Home Libreria Impostazioni Libreria Generale Preimpostazione sottotitoli Stili …" at bounding box center [397, 202] width 795 height 405
click at [324, 122] on div "Generale" at bounding box center [462, 119] width 580 height 12
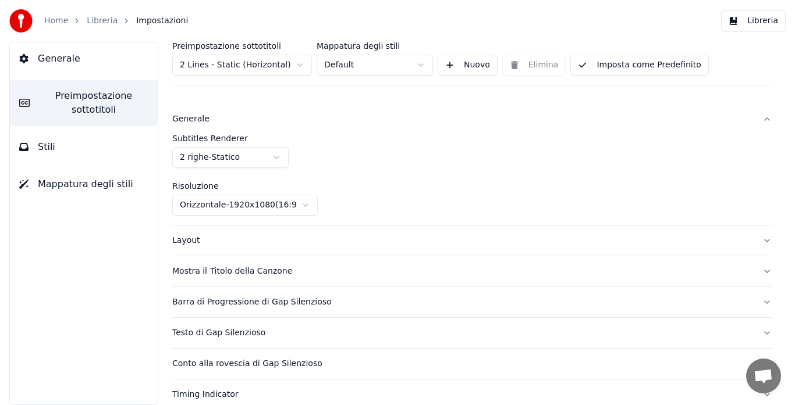
click at [276, 156] on html "Home Libreria Impostazioni Libreria Generale Preimpostazione sottotitoli Stili …" at bounding box center [397, 202] width 795 height 405
click at [273, 243] on div "Layout" at bounding box center [462, 241] width 580 height 12
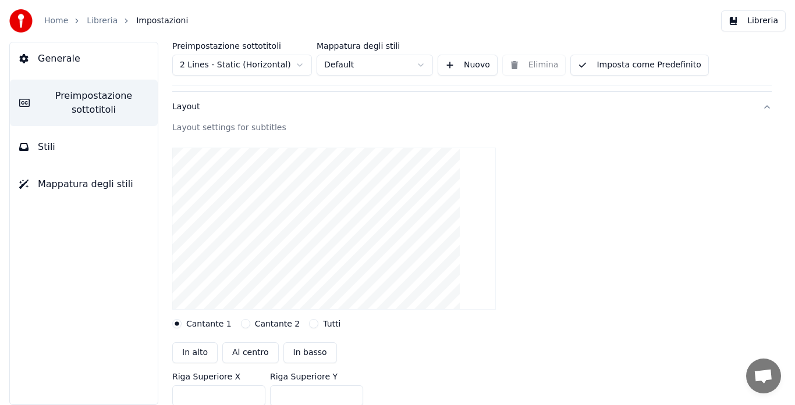
scroll to position [49, 0]
click at [251, 348] on button "Al centro" at bounding box center [250, 351] width 56 height 21
type input "***"
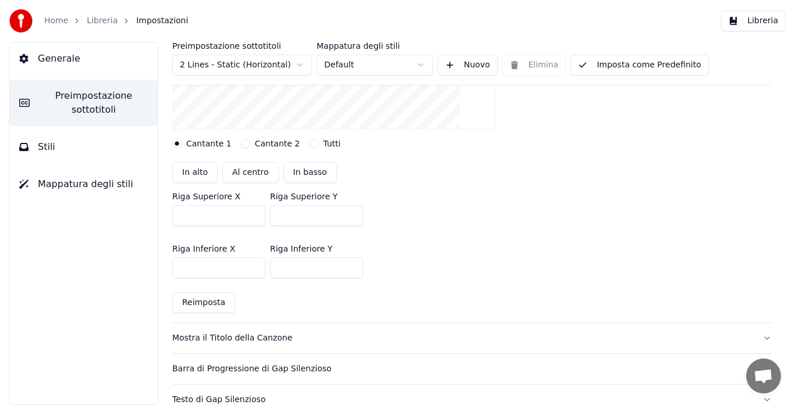
scroll to position [236, 0]
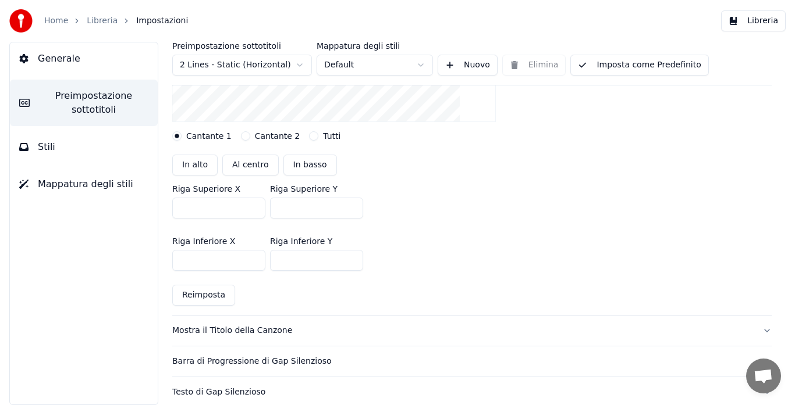
click at [753, 332] on button "Mostra il Titolo della Canzone" at bounding box center [471, 331] width 599 height 30
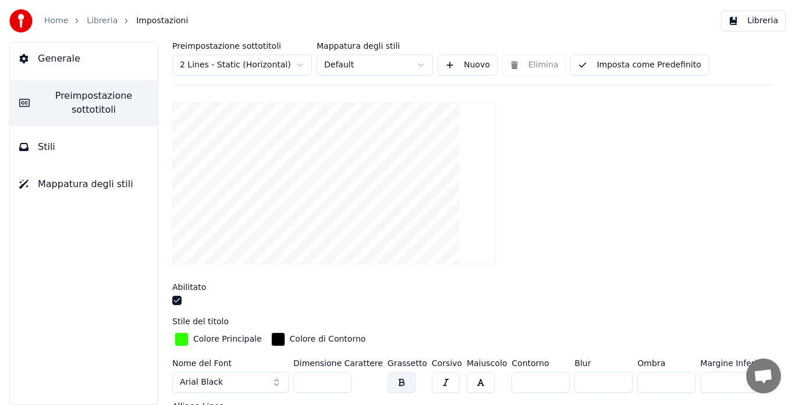
scroll to position [126, 0]
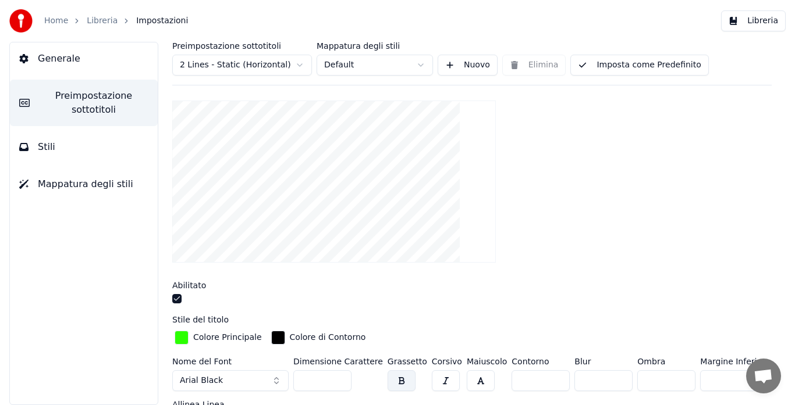
click at [394, 382] on button "button" at bounding box center [401, 381] width 28 height 21
click at [388, 383] on button "button" at bounding box center [401, 381] width 28 height 21
click at [400, 383] on button "button" at bounding box center [401, 381] width 28 height 21
click at [466, 382] on button "button" at bounding box center [480, 381] width 28 height 21
click at [340, 382] on input "***" at bounding box center [322, 381] width 58 height 21
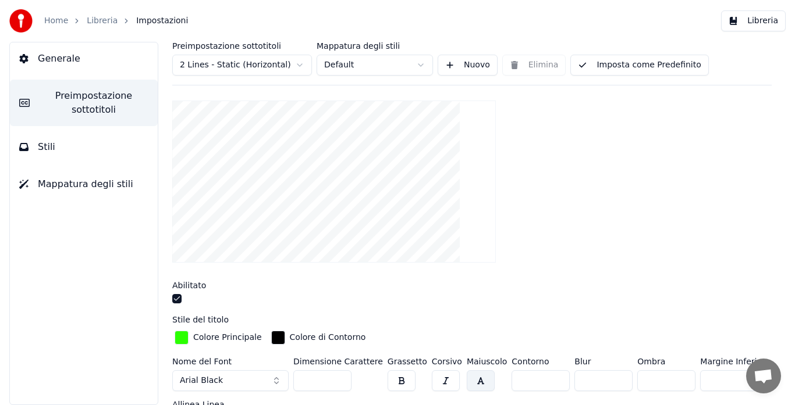
click at [340, 382] on input "***" at bounding box center [322, 381] width 58 height 21
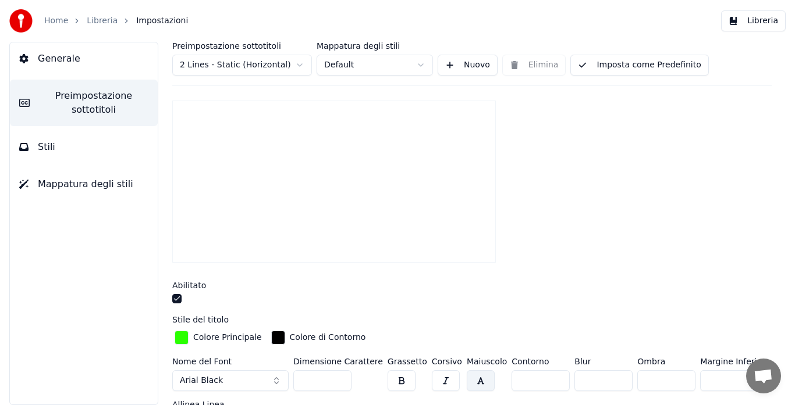
click at [340, 382] on input "***" at bounding box center [322, 381] width 58 height 21
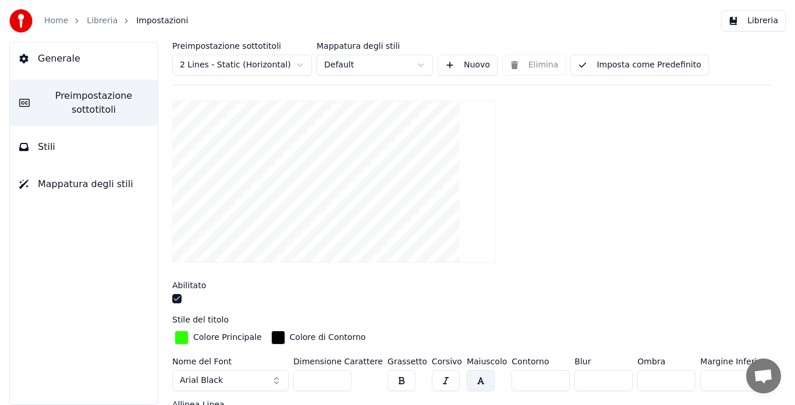
click at [340, 382] on input "***" at bounding box center [322, 381] width 58 height 21
type input "***"
click at [340, 382] on input "***" at bounding box center [322, 381] width 58 height 21
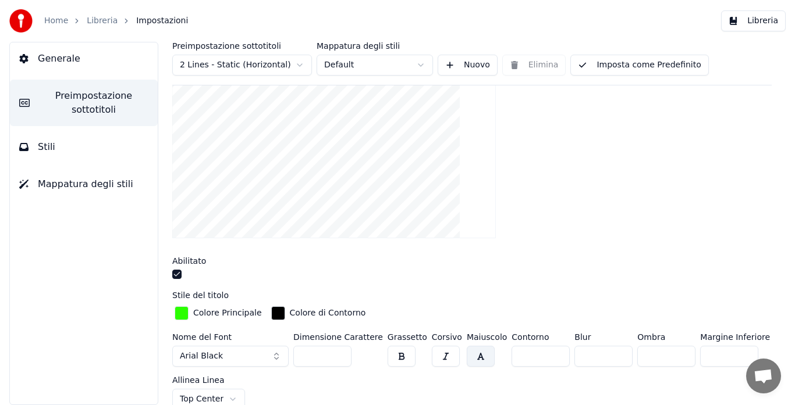
scroll to position [135, 0]
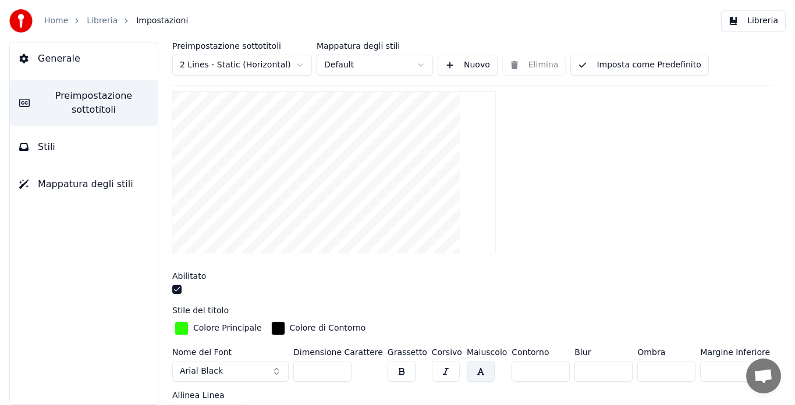
click at [392, 373] on button "button" at bounding box center [401, 371] width 28 height 21
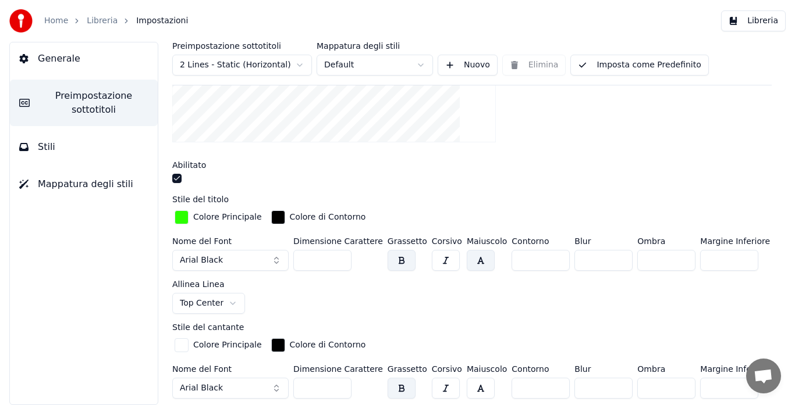
scroll to position [250, 0]
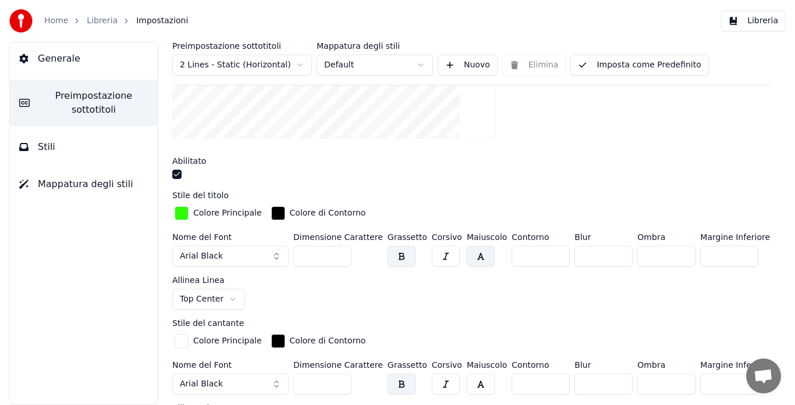
click at [225, 298] on html "Home Libreria Impostazioni Libreria Generale Preimpostazione sottotitoli Stili …" at bounding box center [397, 202] width 795 height 405
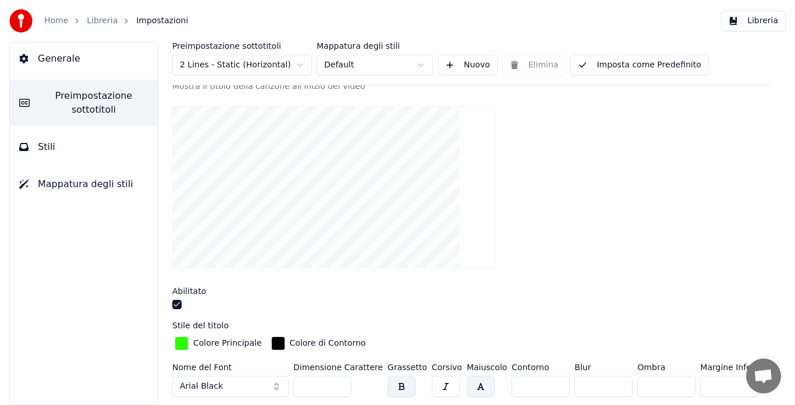
scroll to position [111, 0]
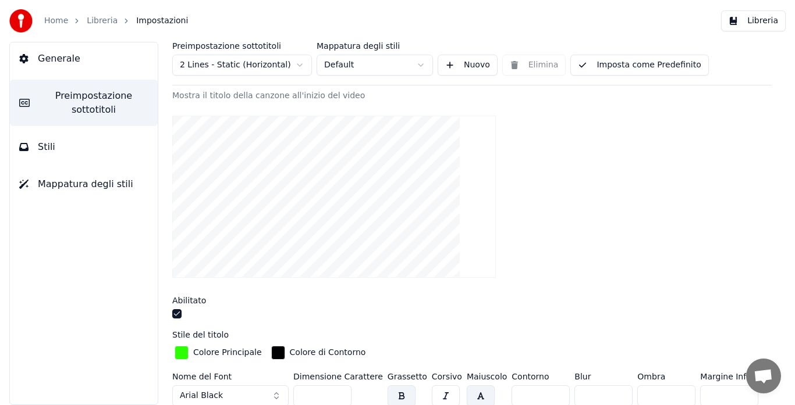
click at [653, 74] on button "Imposta come Predefinito" at bounding box center [639, 65] width 138 height 21
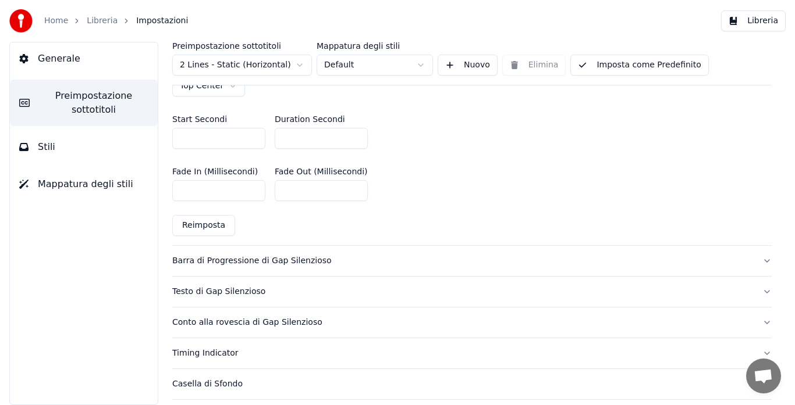
scroll to position [616, 0]
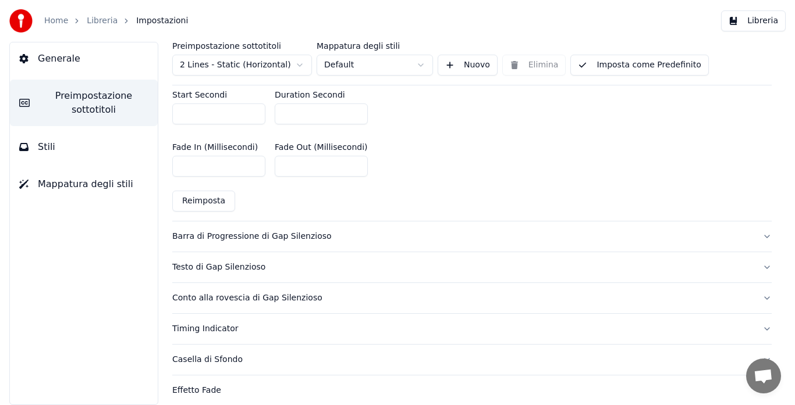
click at [690, 240] on div "Barra di Progressione di Gap Silenzioso" at bounding box center [462, 237] width 580 height 12
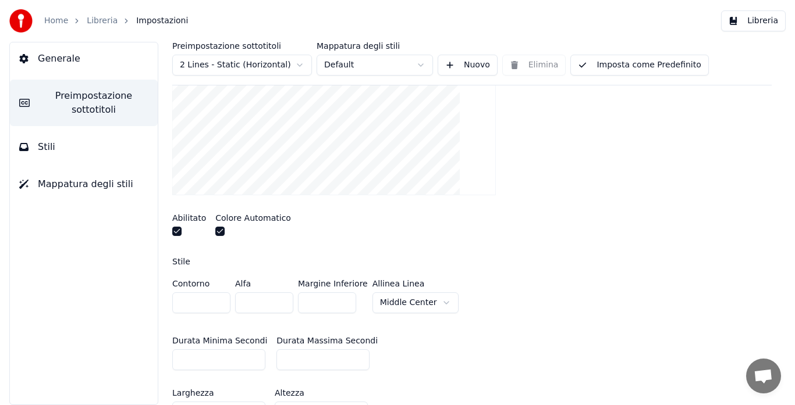
scroll to position [228, 0]
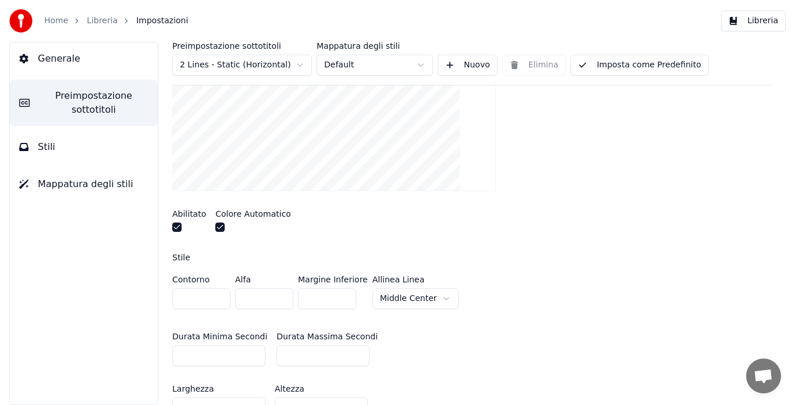
click at [255, 358] on input "*" at bounding box center [218, 356] width 93 height 21
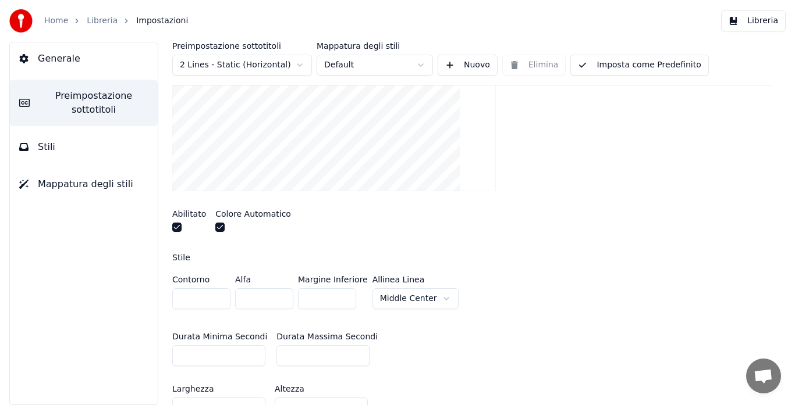
click at [255, 358] on input "*" at bounding box center [218, 356] width 93 height 21
type input "*"
click at [255, 358] on input "*" at bounding box center [218, 356] width 93 height 21
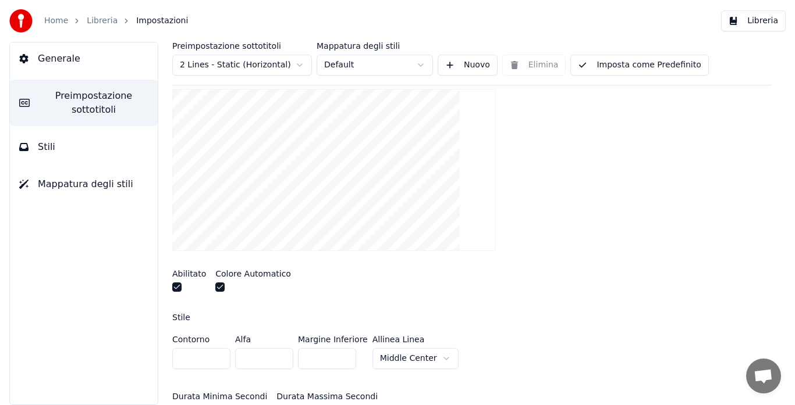
scroll to position [174, 0]
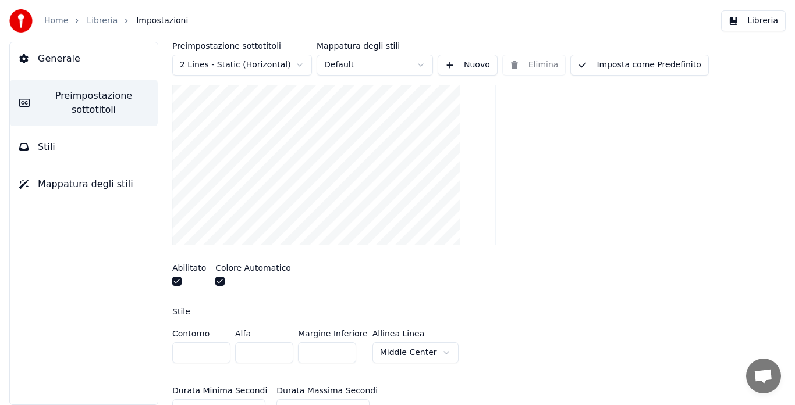
click at [411, 350] on html "Home Libreria Impostazioni Libreria Generale Preimpostazione sottotitoli Stili …" at bounding box center [397, 202] width 795 height 405
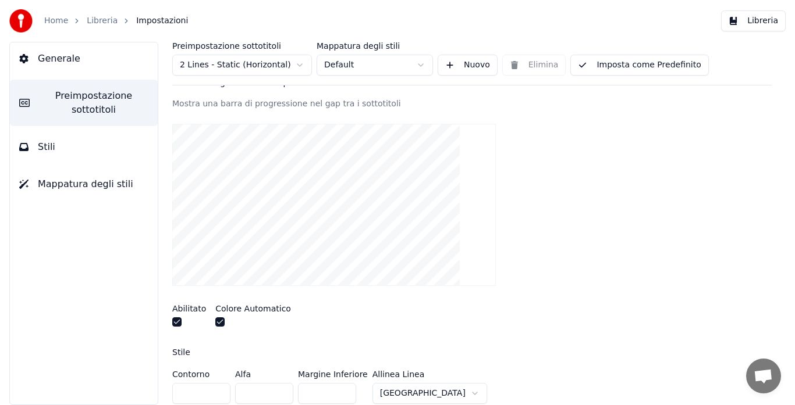
scroll to position [130, 0]
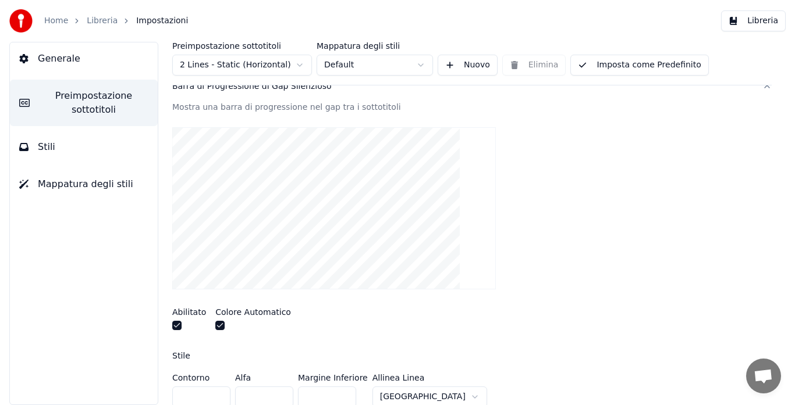
click at [416, 394] on html "Home Libreria Impostazioni Libreria Generale Preimpostazione sottotitoli Stili …" at bounding box center [397, 202] width 795 height 405
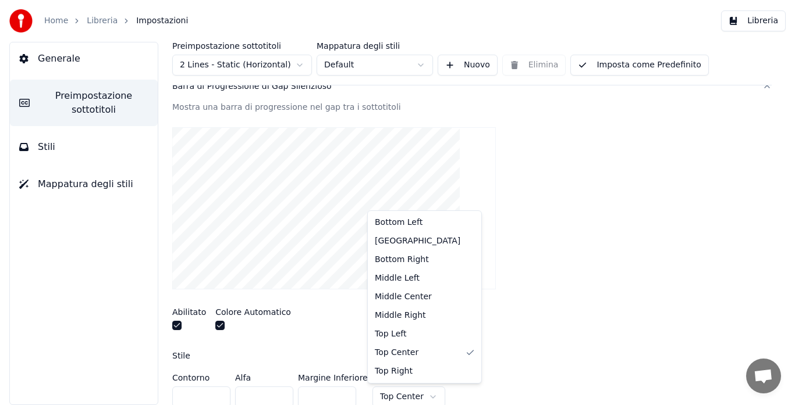
click at [384, 396] on html "Home Libreria Impostazioni Libreria Generale Preimpostazione sottotitoli Stili …" at bounding box center [397, 202] width 795 height 405
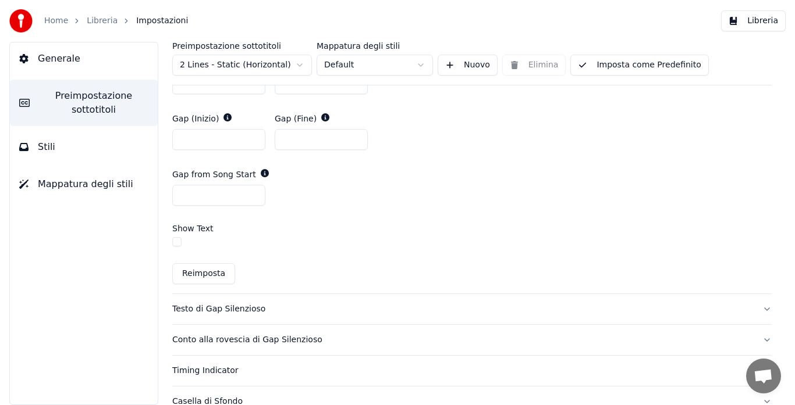
scroll to position [609, 0]
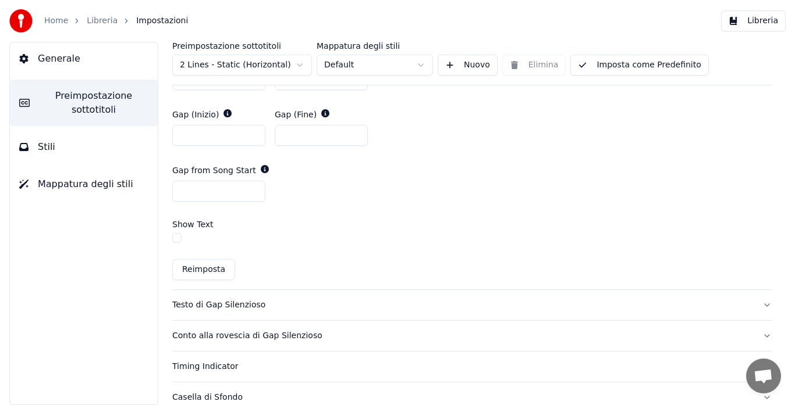
click at [756, 302] on button "Testo di Gap Silenzioso" at bounding box center [471, 305] width 599 height 30
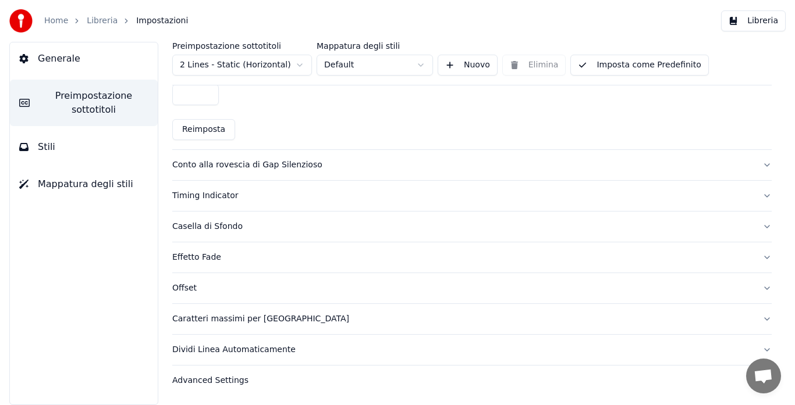
scroll to position [619, 0]
click at [637, 60] on button "Imposta come Predefinito" at bounding box center [639, 65] width 138 height 21
click at [62, 55] on span "Generale" at bounding box center [59, 59] width 42 height 14
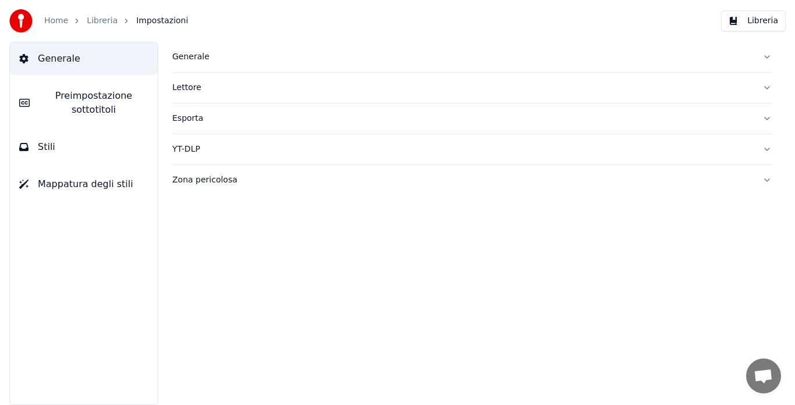
scroll to position [0, 0]
click at [177, 116] on div "Esporta" at bounding box center [462, 119] width 580 height 12
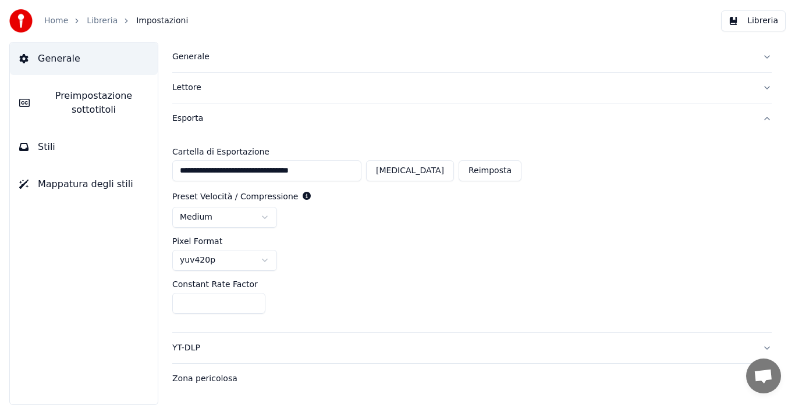
click at [432, 167] on button "[MEDICAL_DATA]" at bounding box center [410, 171] width 88 height 21
type input "**********"
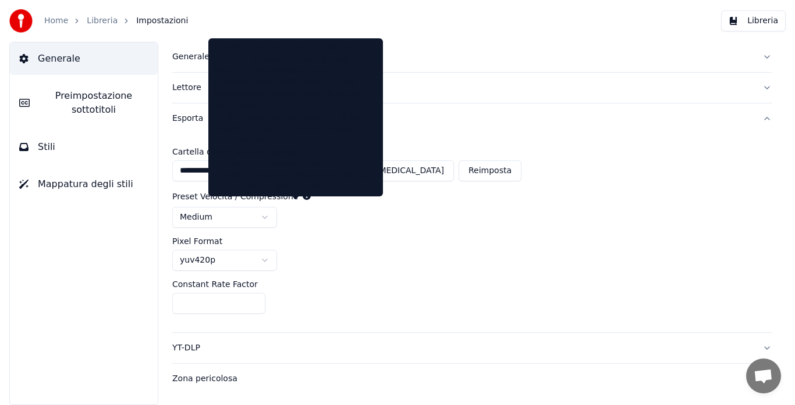
click at [302, 195] on icon at bounding box center [306, 196] width 8 height 8
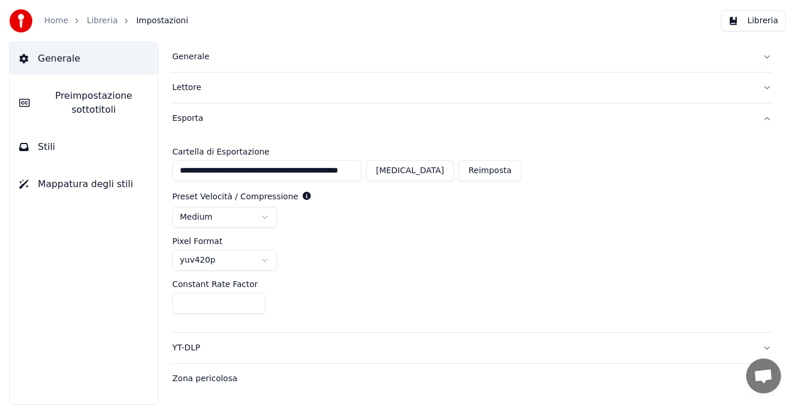
click at [268, 214] on html "**********" at bounding box center [397, 202] width 795 height 405
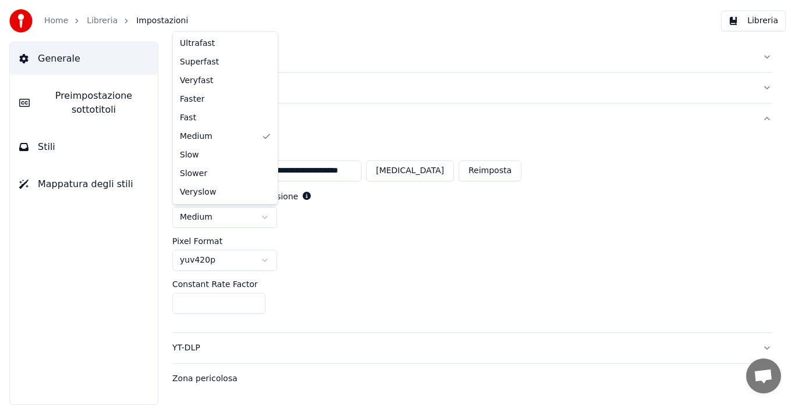
click at [268, 213] on html "**********" at bounding box center [397, 202] width 795 height 405
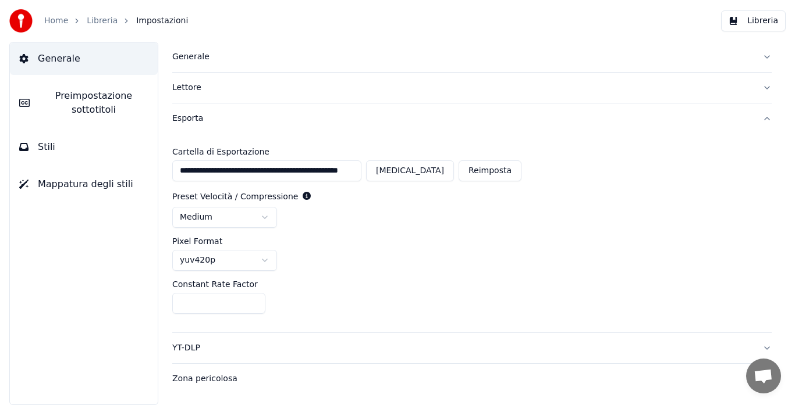
click at [627, 344] on div "YT-DLP" at bounding box center [462, 349] width 580 height 12
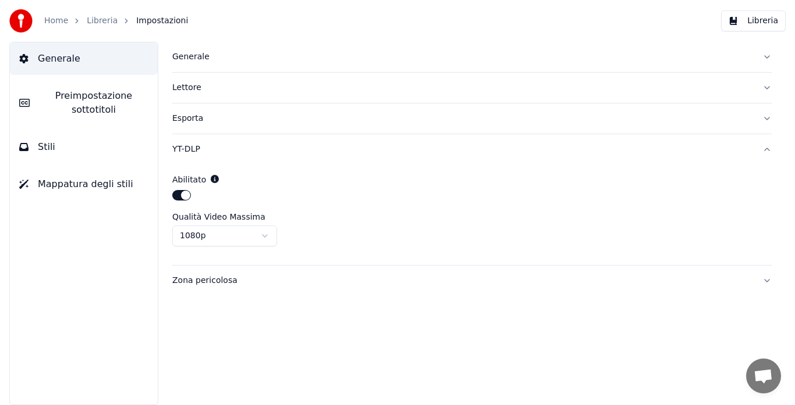
click at [179, 147] on div "YT-DLP" at bounding box center [462, 150] width 580 height 12
click at [186, 194] on button "button" at bounding box center [181, 195] width 19 height 10
click at [198, 240] on html "Home Libreria Impostazioni Libreria Generale Preimpostazione sottotitoli Stili …" at bounding box center [397, 202] width 795 height 405
click at [183, 198] on html "Home Libreria Impostazioni Libreria Generale Preimpostazione sottotitoli Stili …" at bounding box center [397, 202] width 795 height 405
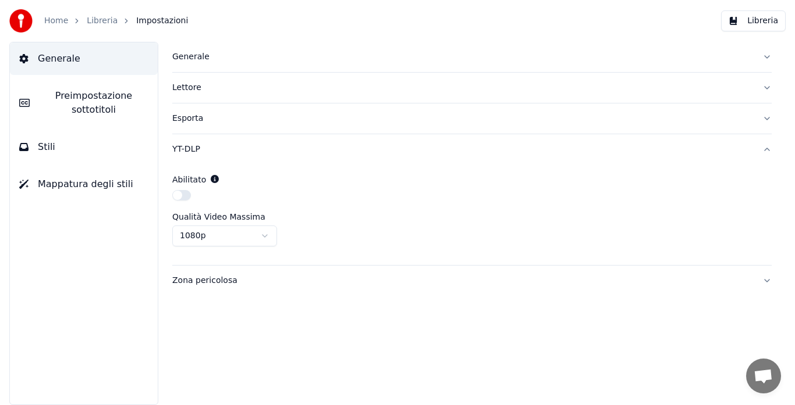
click at [182, 197] on button "button" at bounding box center [181, 195] width 19 height 10
click at [193, 279] on div "Zona pericolosa" at bounding box center [462, 281] width 580 height 12
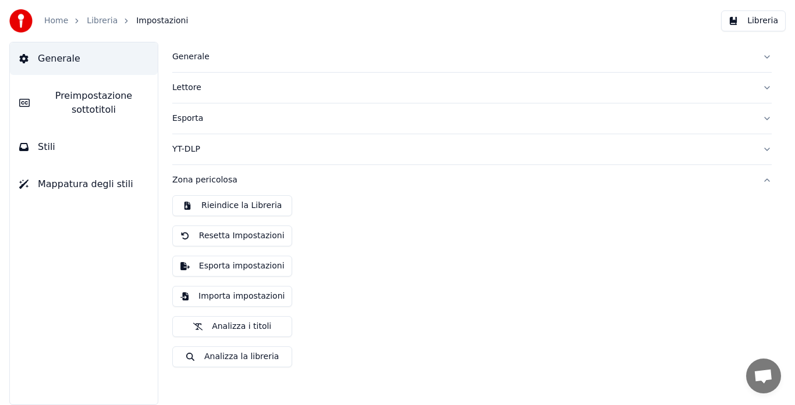
click at [262, 294] on button "Importa impostazioni" at bounding box center [232, 296] width 120 height 21
click at [244, 268] on button "Esporta impostazioni" at bounding box center [232, 266] width 120 height 21
click at [259, 269] on button "Esporta impostazioni" at bounding box center [232, 266] width 120 height 21
click at [768, 19] on button "Libreria" at bounding box center [753, 20] width 65 height 21
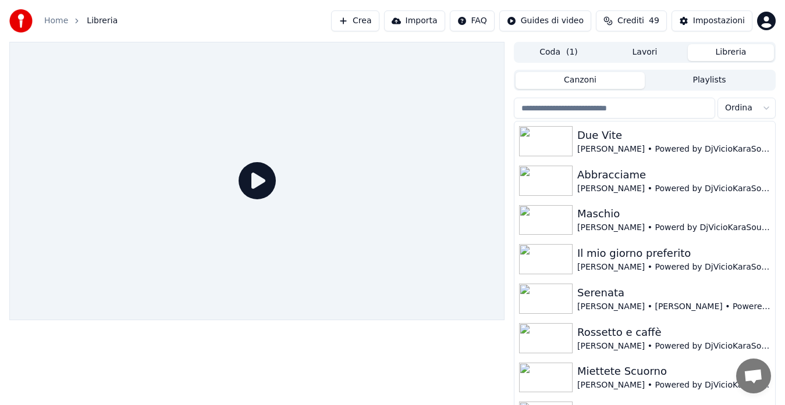
click at [572, 54] on span "( 1 )" at bounding box center [572, 53] width 12 height 12
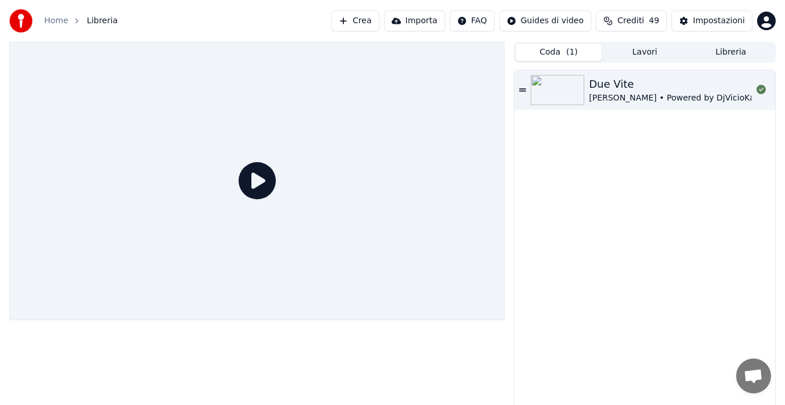
click at [654, 51] on button "Lavori" at bounding box center [644, 52] width 86 height 17
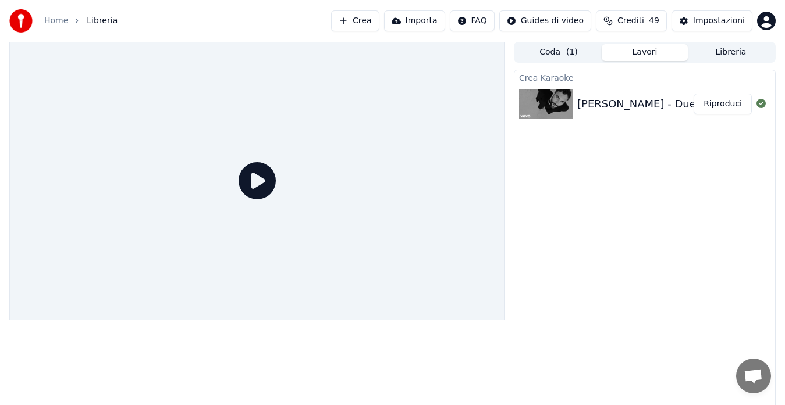
click at [723, 98] on button "Riproduci" at bounding box center [722, 104] width 58 height 21
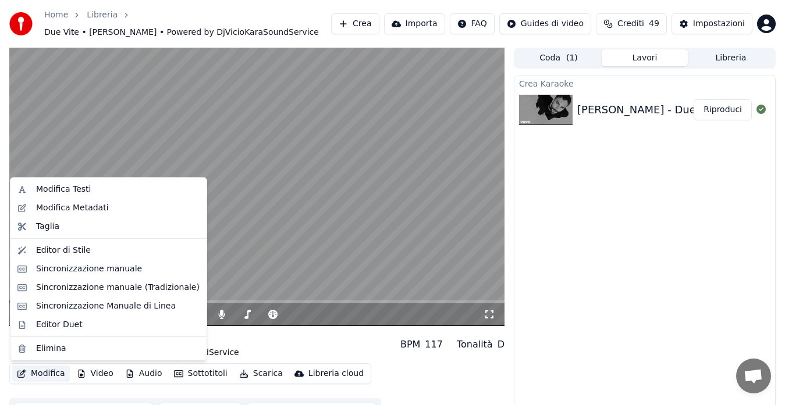
click at [30, 373] on button "Modifica" at bounding box center [41, 374] width 58 height 16
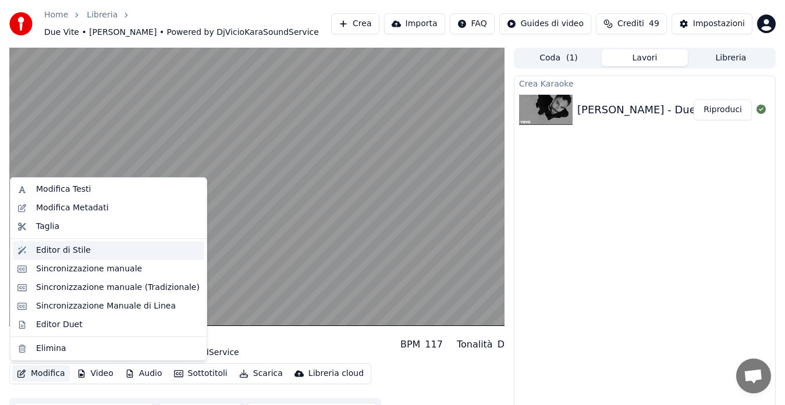
click at [59, 251] on div "Editor di Stile" at bounding box center [63, 251] width 55 height 12
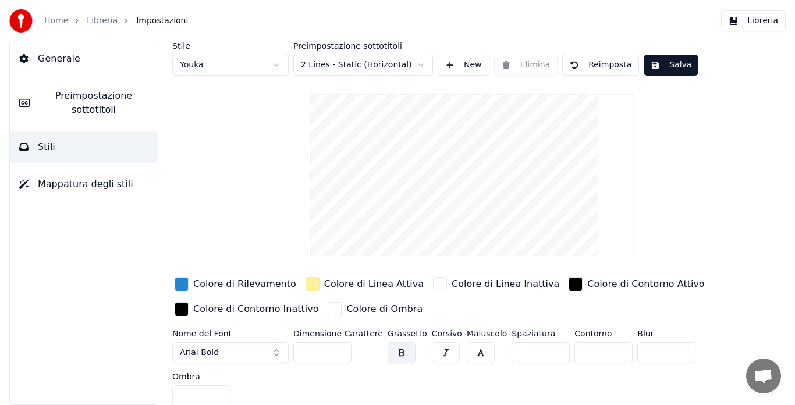
click at [468, 356] on button "button" at bounding box center [480, 353] width 28 height 21
click at [651, 67] on button "Salva" at bounding box center [670, 65] width 55 height 21
click at [116, 104] on span "Preimpostazione sottotitoli" at bounding box center [93, 103] width 109 height 28
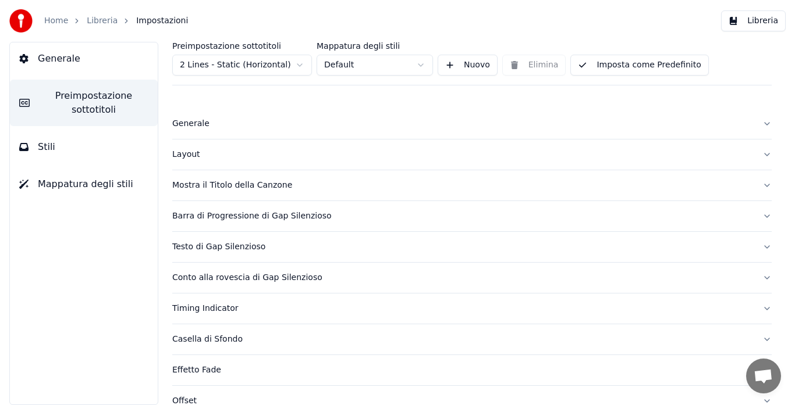
click at [217, 218] on div "Barra di Progressione di Gap Silenzioso" at bounding box center [462, 217] width 580 height 12
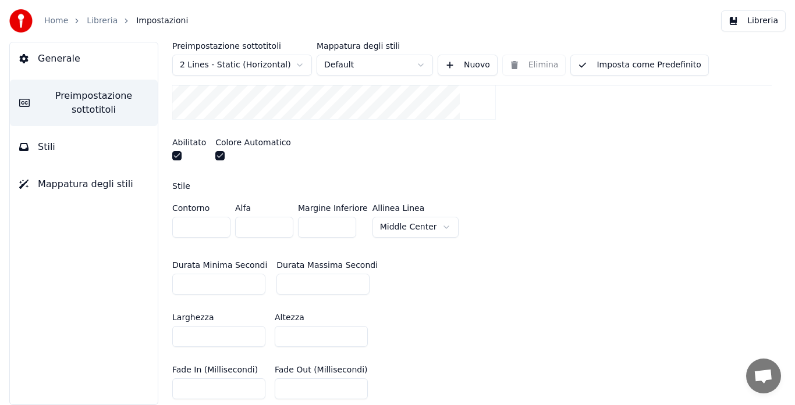
scroll to position [301, 0]
click at [253, 277] on input "*" at bounding box center [218, 282] width 93 height 21
type input "*"
click at [253, 277] on input "*" at bounding box center [218, 282] width 93 height 21
click at [624, 66] on button "Imposta come Predefinito" at bounding box center [639, 65] width 138 height 21
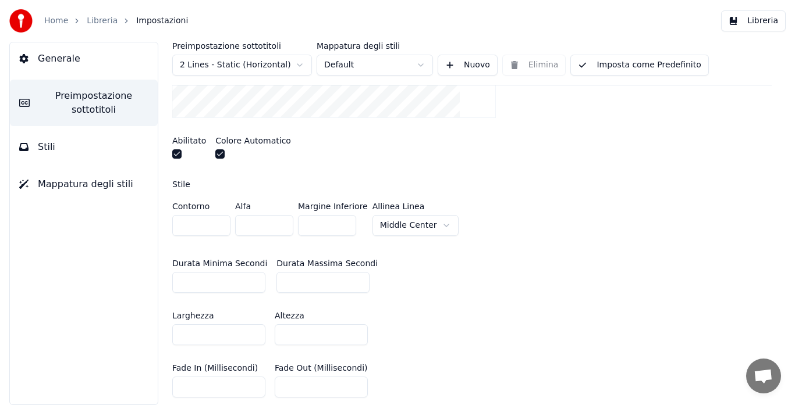
click at [100, 19] on link "Libreria" at bounding box center [102, 21] width 31 height 12
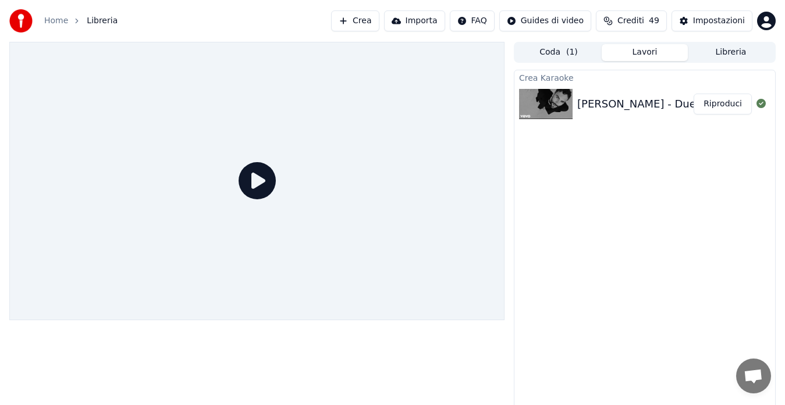
click at [717, 106] on button "Riproduci" at bounding box center [722, 104] width 58 height 21
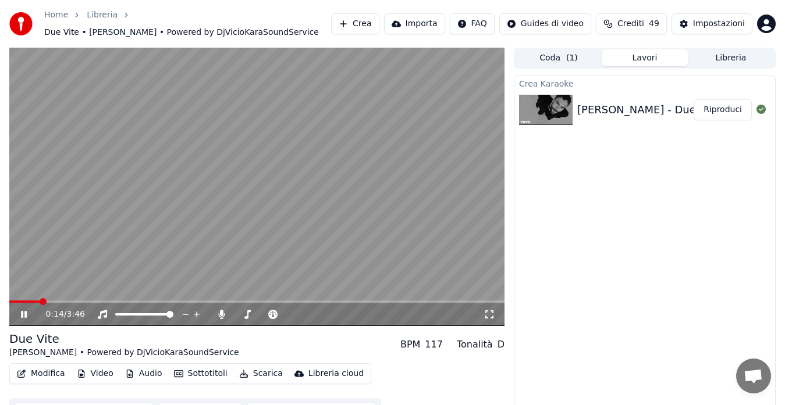
click at [24, 298] on video at bounding box center [256, 187] width 495 height 279
click at [9, 301] on span at bounding box center [12, 301] width 7 height 7
click at [20, 312] on icon at bounding box center [32, 314] width 27 height 9
click at [24, 314] on icon at bounding box center [32, 314] width 27 height 9
click at [32, 368] on button "Modifica" at bounding box center [41, 374] width 58 height 16
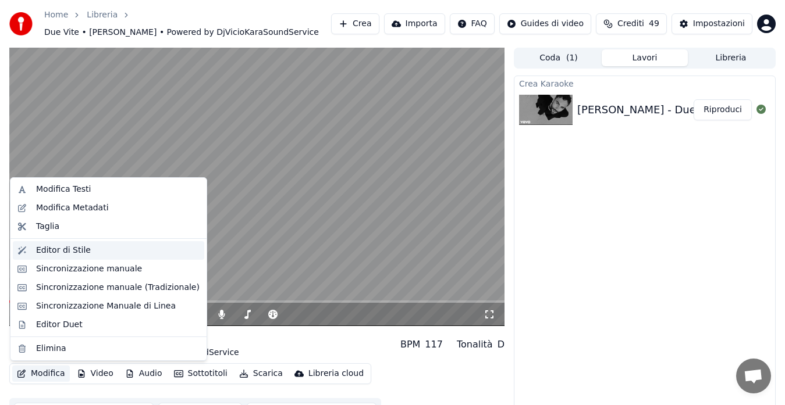
click at [86, 251] on div "Editor di Stile" at bounding box center [117, 251] width 163 height 12
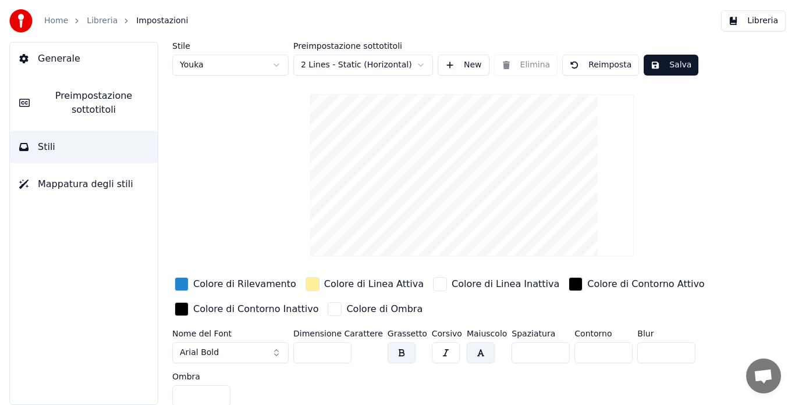
click at [113, 92] on span "Preimpostazione sottotitoli" at bounding box center [93, 103] width 109 height 28
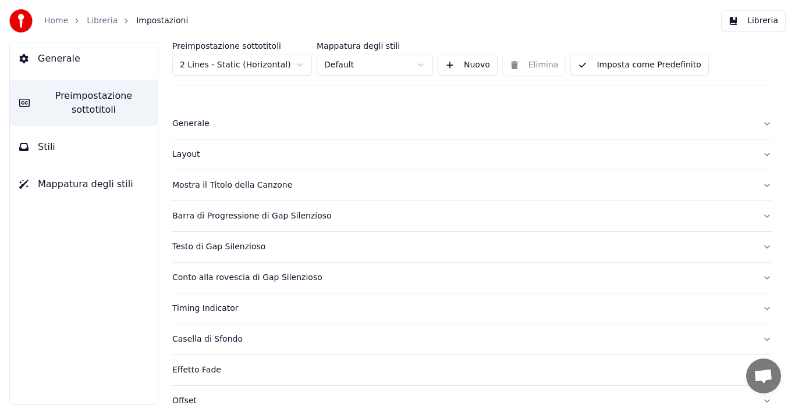
click at [195, 127] on div "Generale" at bounding box center [462, 124] width 580 height 12
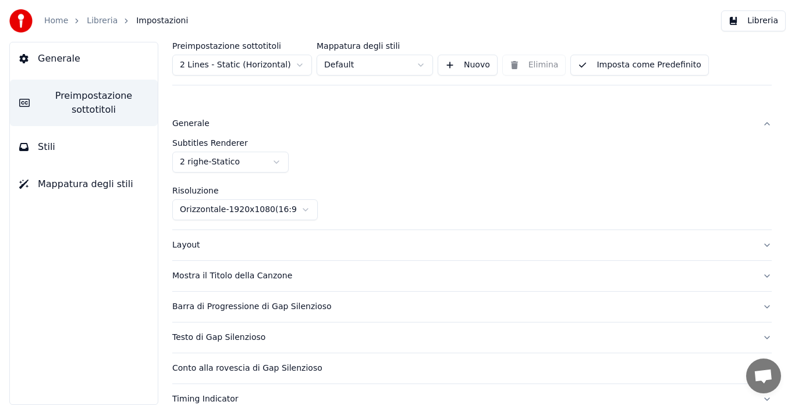
click at [215, 241] on div "Layout" at bounding box center [462, 246] width 580 height 12
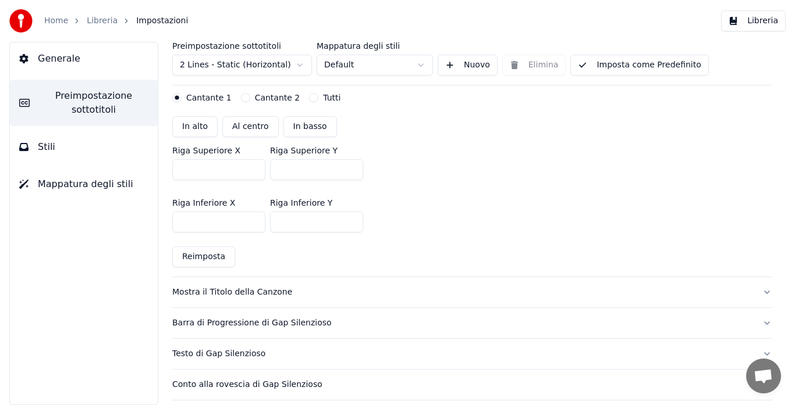
scroll to position [277, 0]
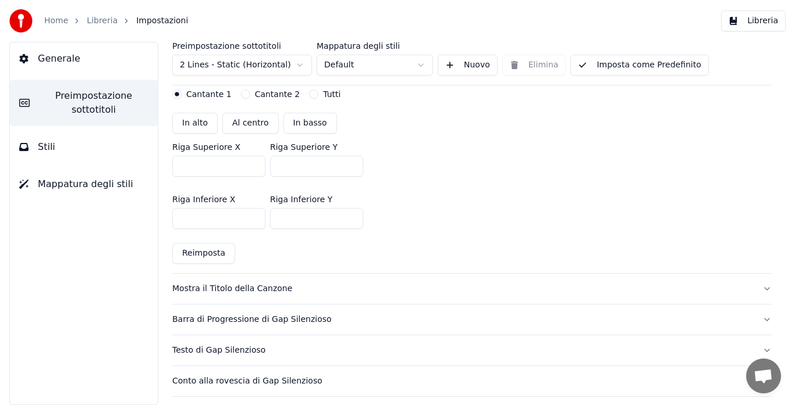
click at [261, 285] on div "Mostra il Titolo della Canzone" at bounding box center [462, 289] width 580 height 12
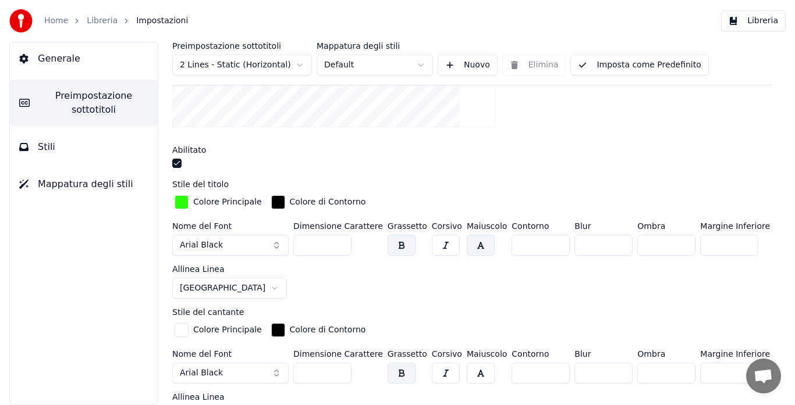
scroll to position [274, 0]
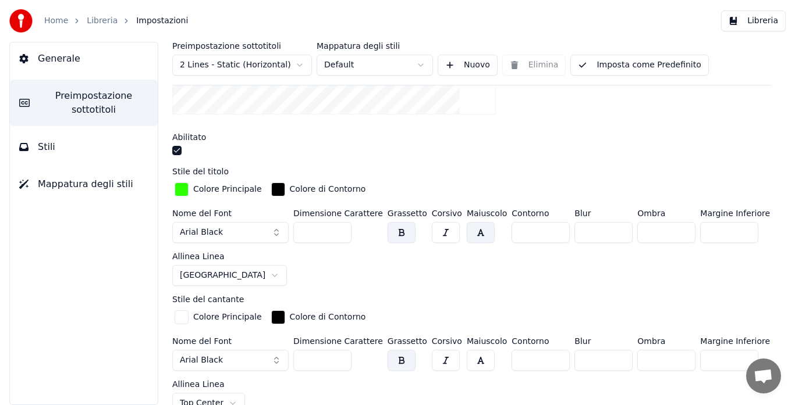
click at [180, 314] on div "button" at bounding box center [181, 318] width 14 height 14
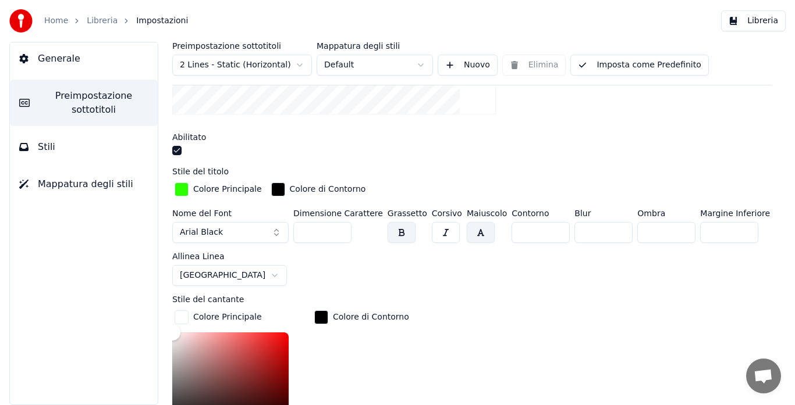
click at [180, 314] on div "button" at bounding box center [181, 318] width 14 height 14
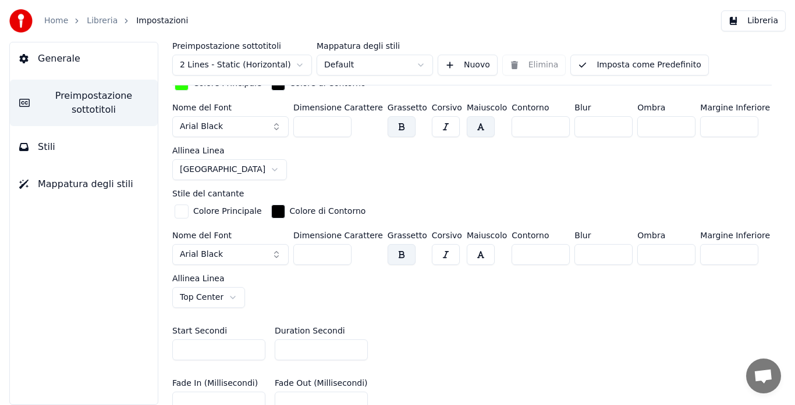
scroll to position [372, 0]
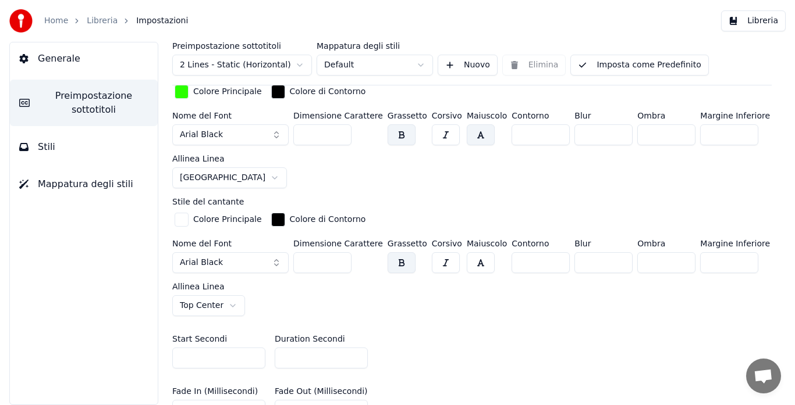
click at [230, 304] on html "Home Libreria Impostazioni Libreria Generale Preimpostazione sottotitoli Stili …" at bounding box center [397, 202] width 795 height 405
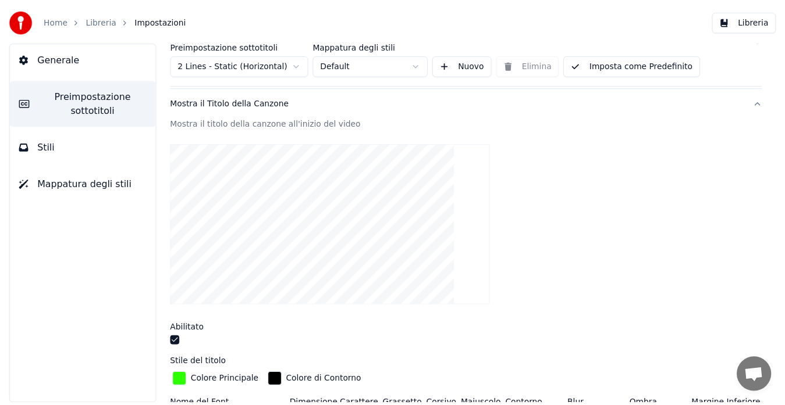
scroll to position [73, 0]
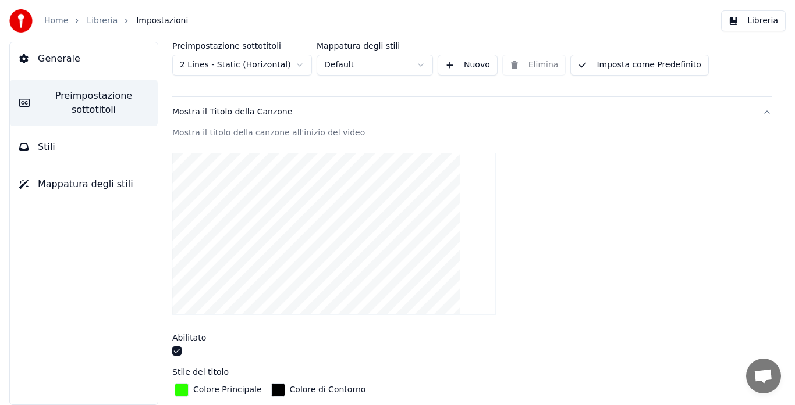
click at [596, 61] on button "Imposta come Predefinito" at bounding box center [639, 65] width 138 height 21
click at [766, 26] on button "Libreria" at bounding box center [753, 20] width 65 height 21
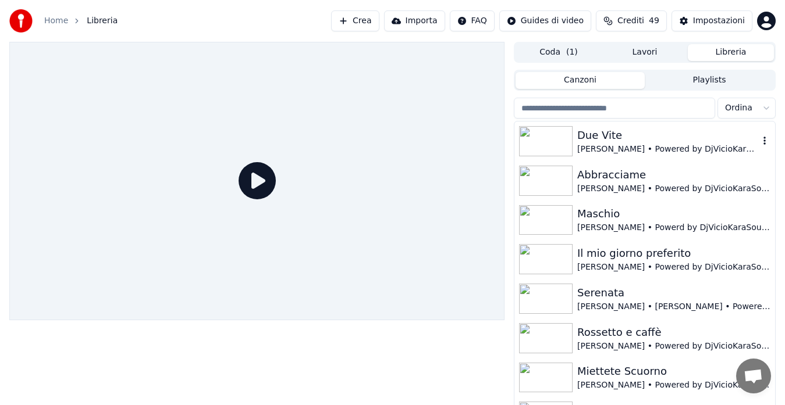
click at [547, 141] on img at bounding box center [546, 141] width 54 height 30
